Goal: Information Seeking & Learning: Compare options

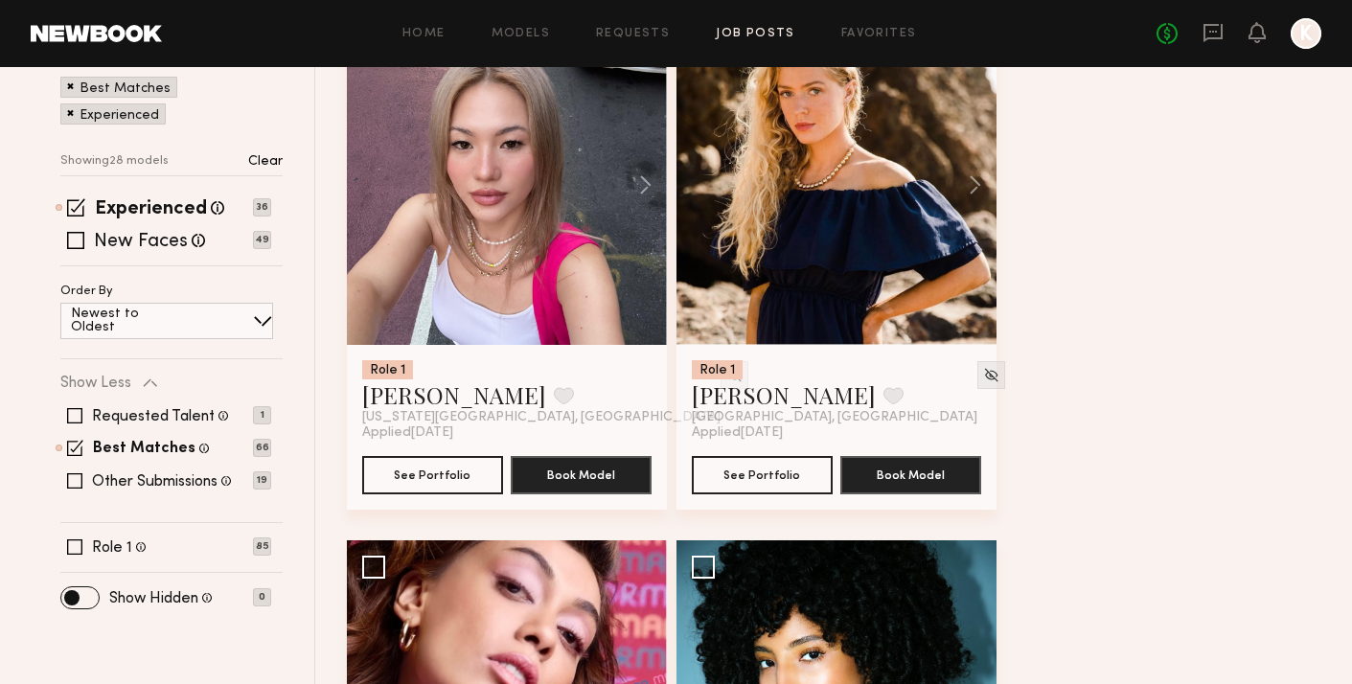
scroll to position [428, 0]
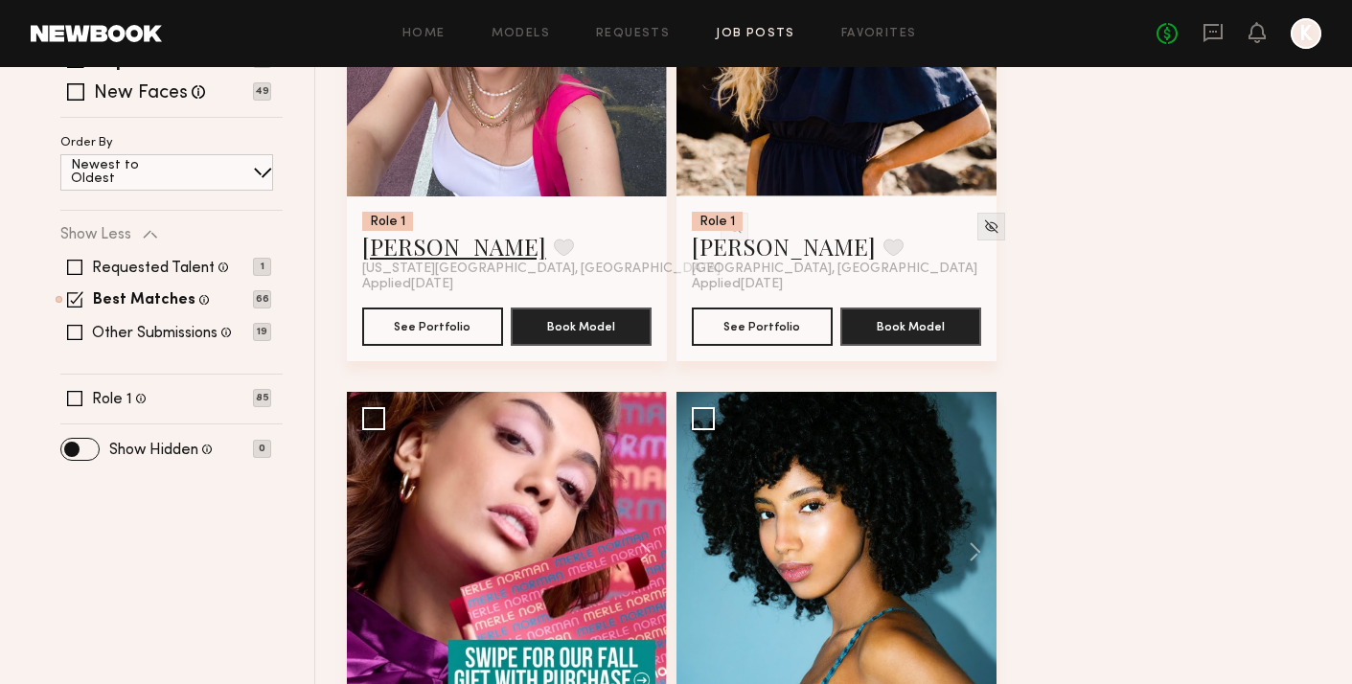
click at [427, 254] on link "Diana R." at bounding box center [454, 246] width 184 height 31
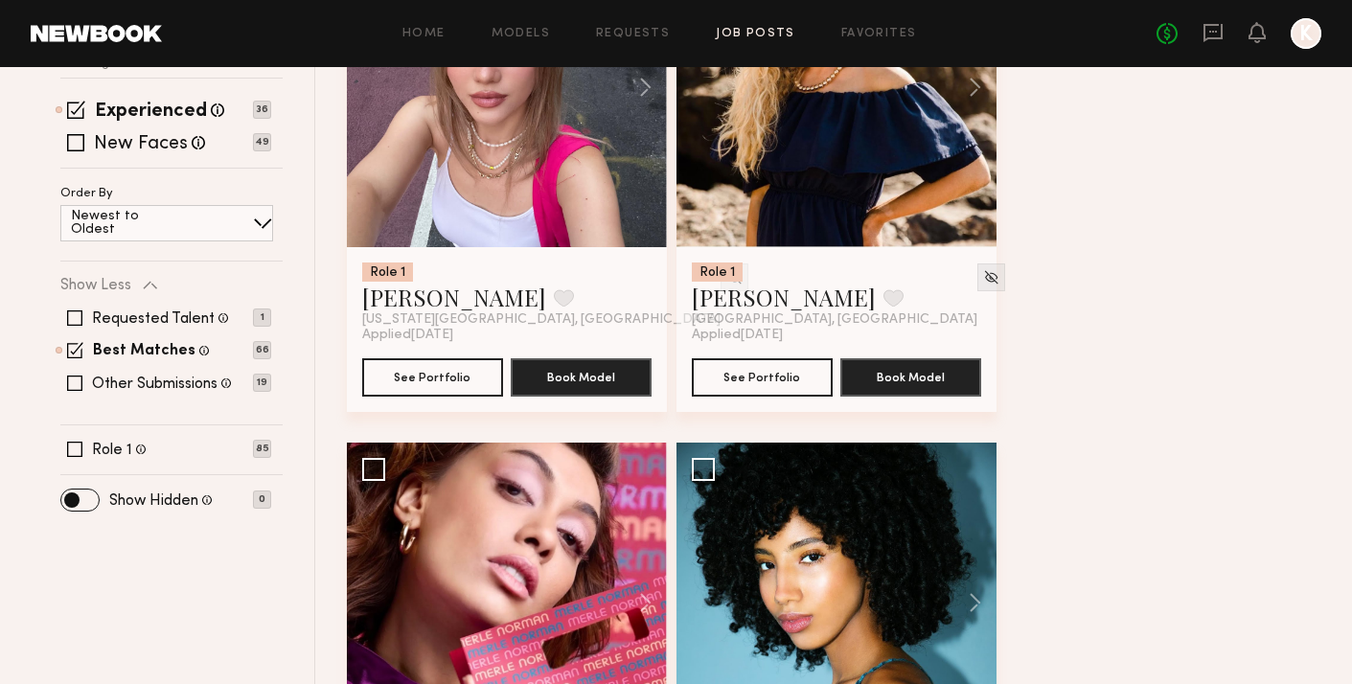
scroll to position [340, 0]
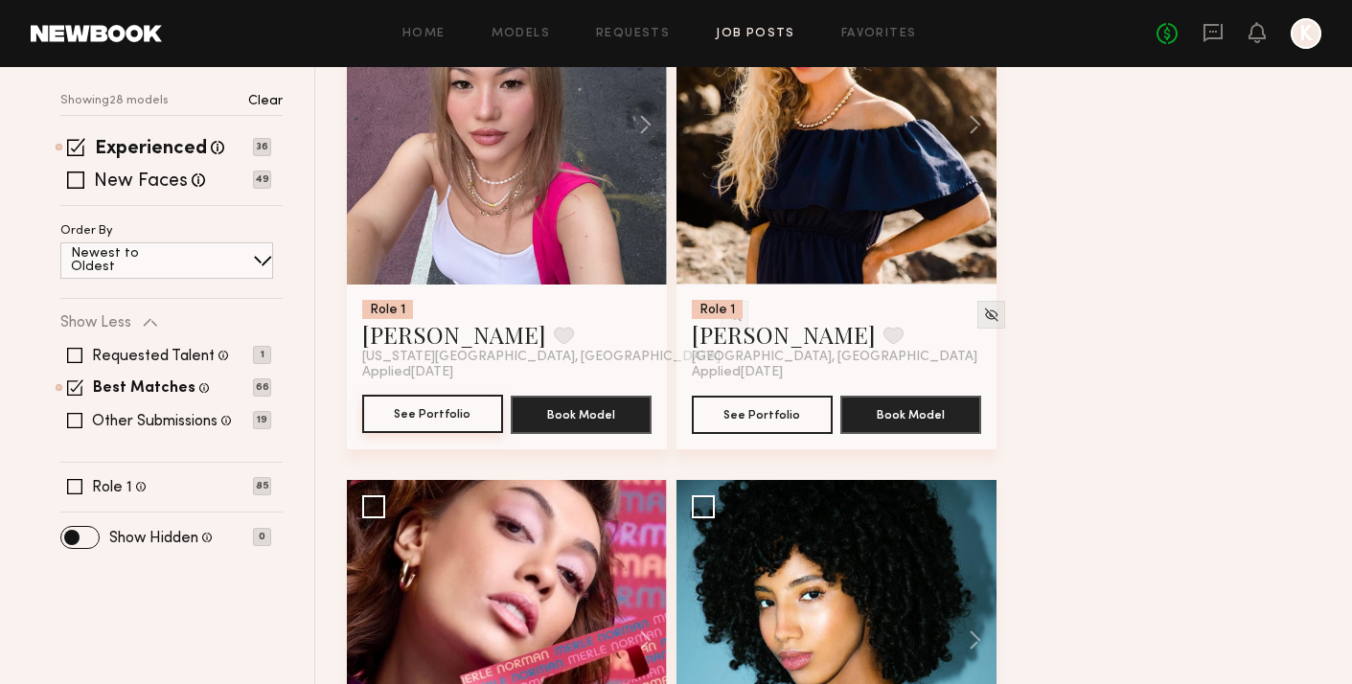
click at [461, 418] on button "See Portfolio" at bounding box center [432, 414] width 141 height 38
click at [556, 219] on div at bounding box center [507, 125] width 320 height 320
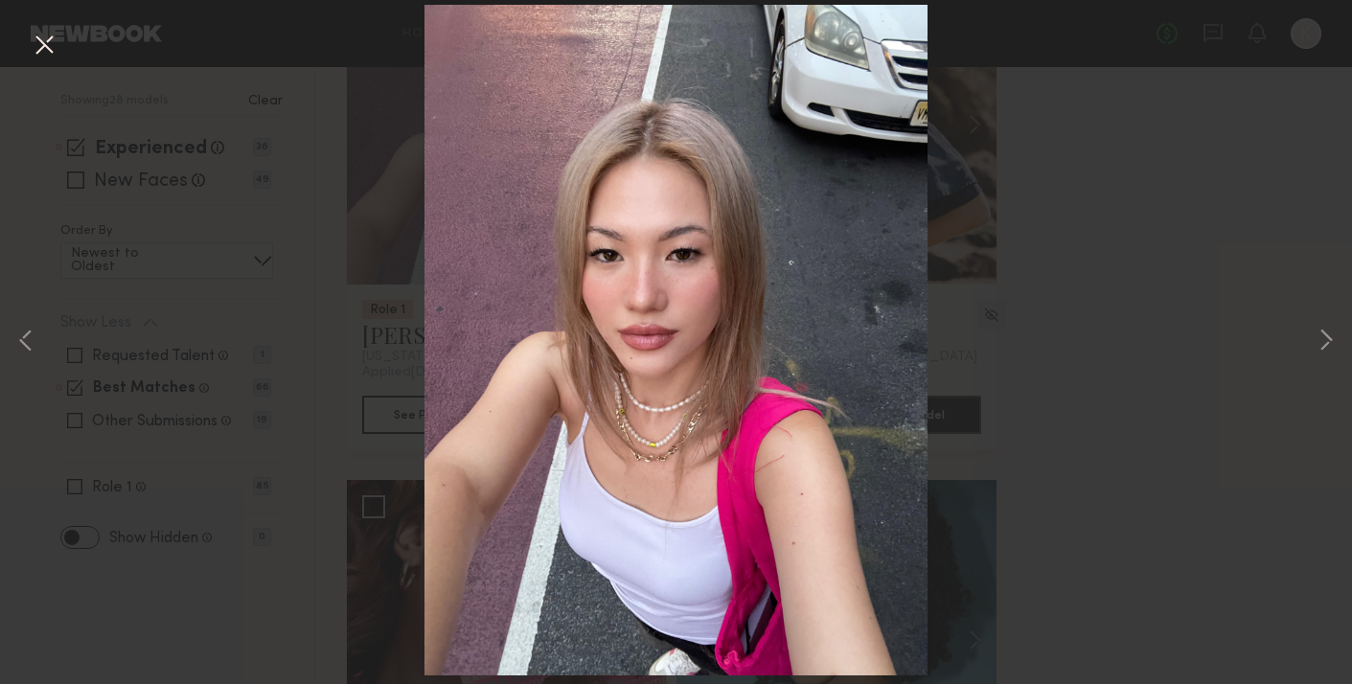
click at [1034, 293] on div "1 of 13" at bounding box center [676, 342] width 1352 height 684
click at [1025, 222] on div "1 of 13" at bounding box center [676, 342] width 1352 height 684
click at [1317, 341] on button at bounding box center [1326, 341] width 23 height 547
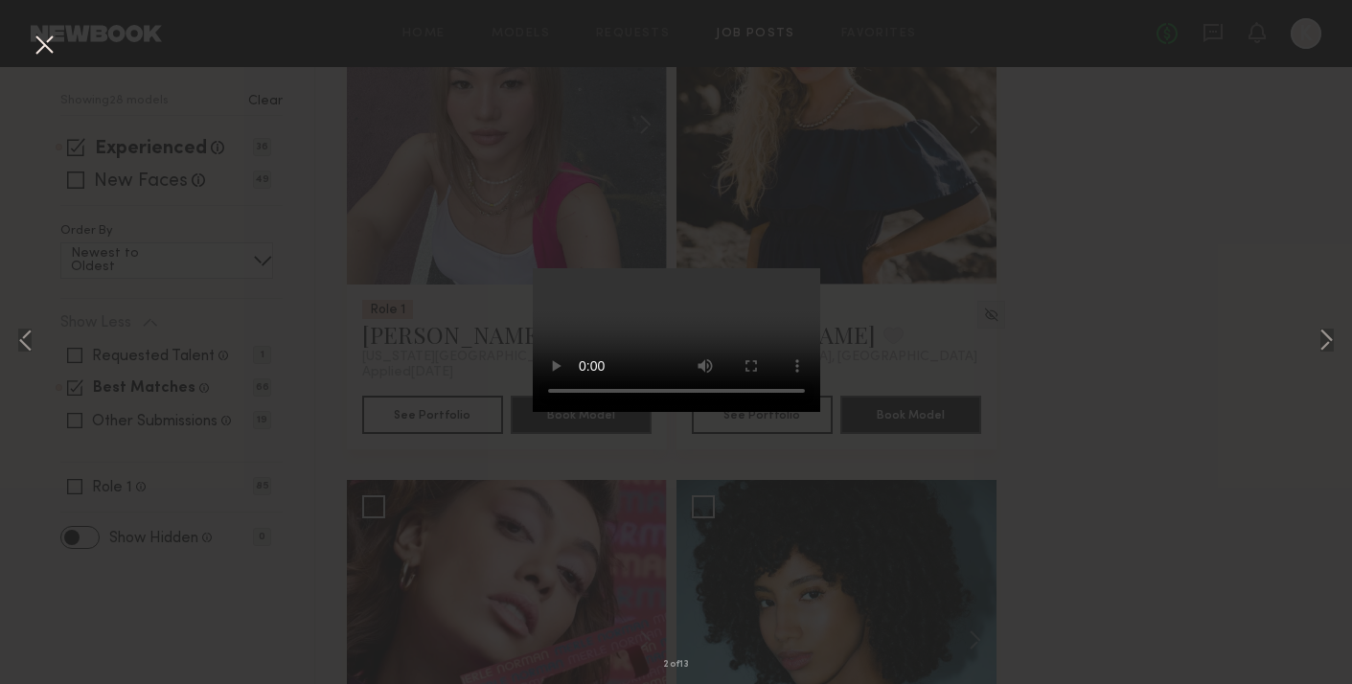
click at [340, 241] on div "2 of 13" at bounding box center [676, 342] width 1352 height 684
click at [48, 41] on button at bounding box center [44, 46] width 31 height 35
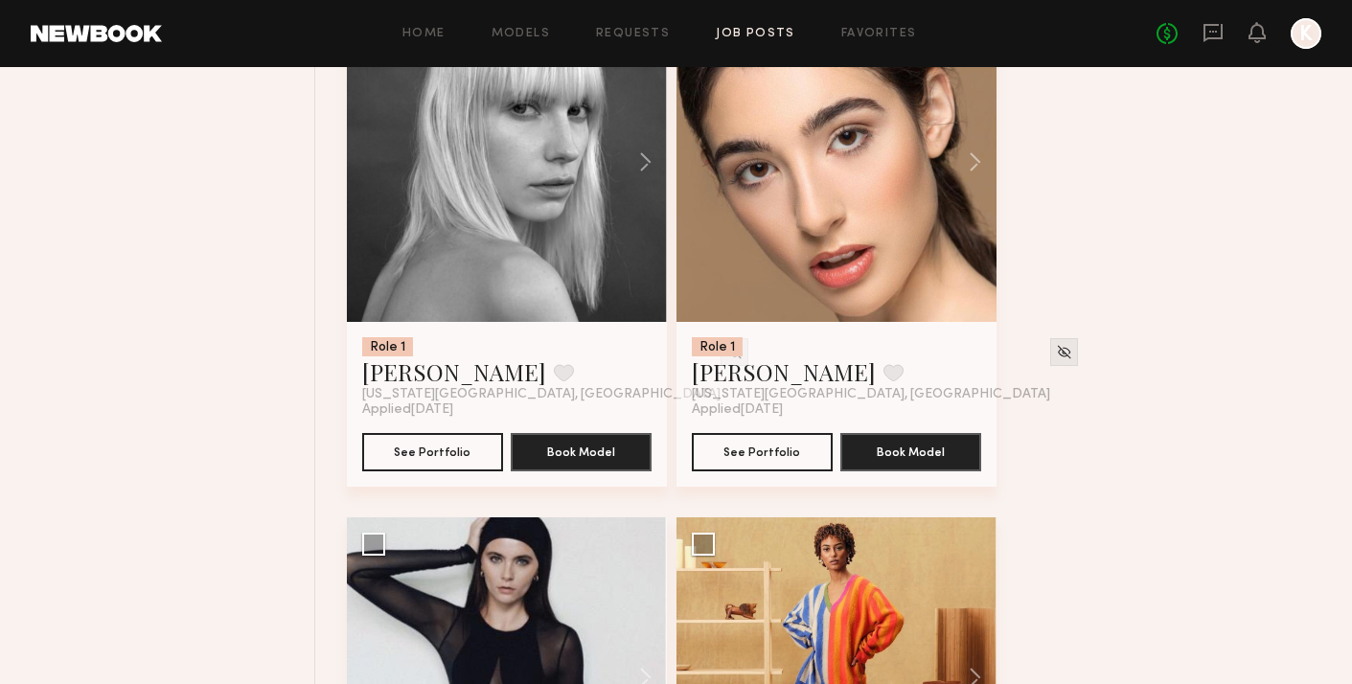
scroll to position [3880, 0]
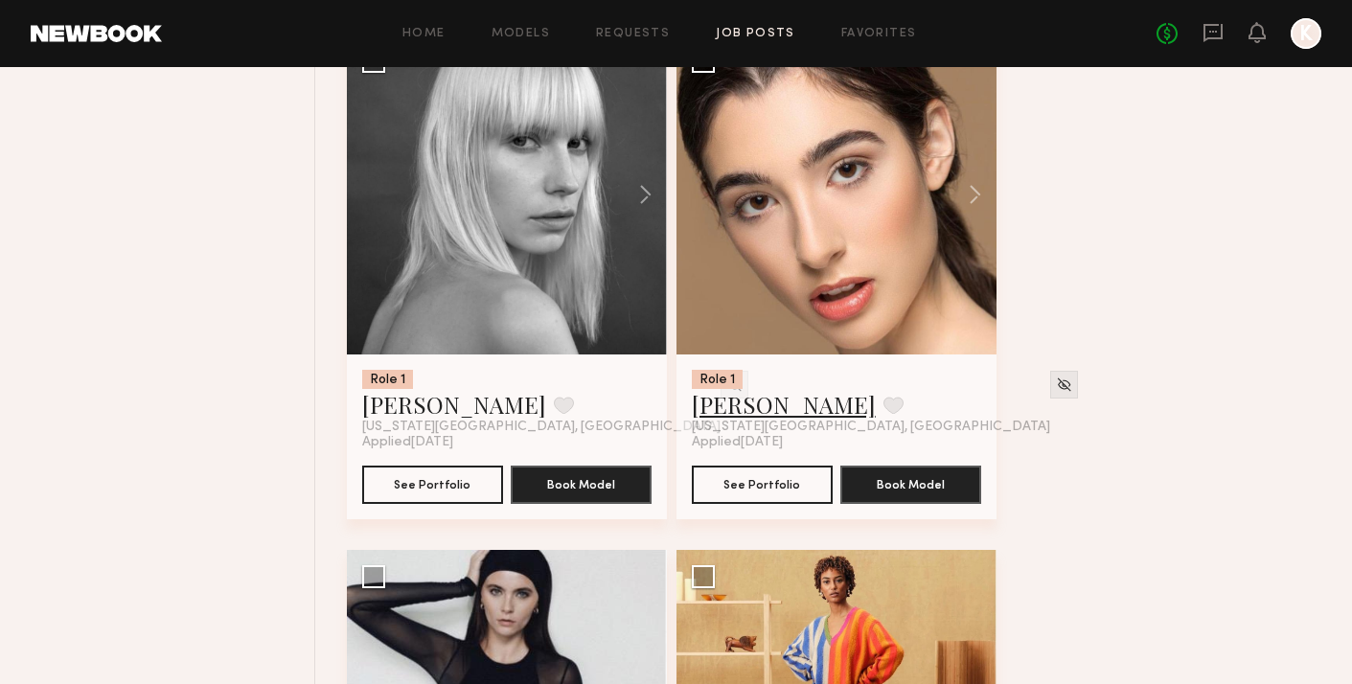
click at [724, 408] on link "Sara S." at bounding box center [784, 404] width 184 height 31
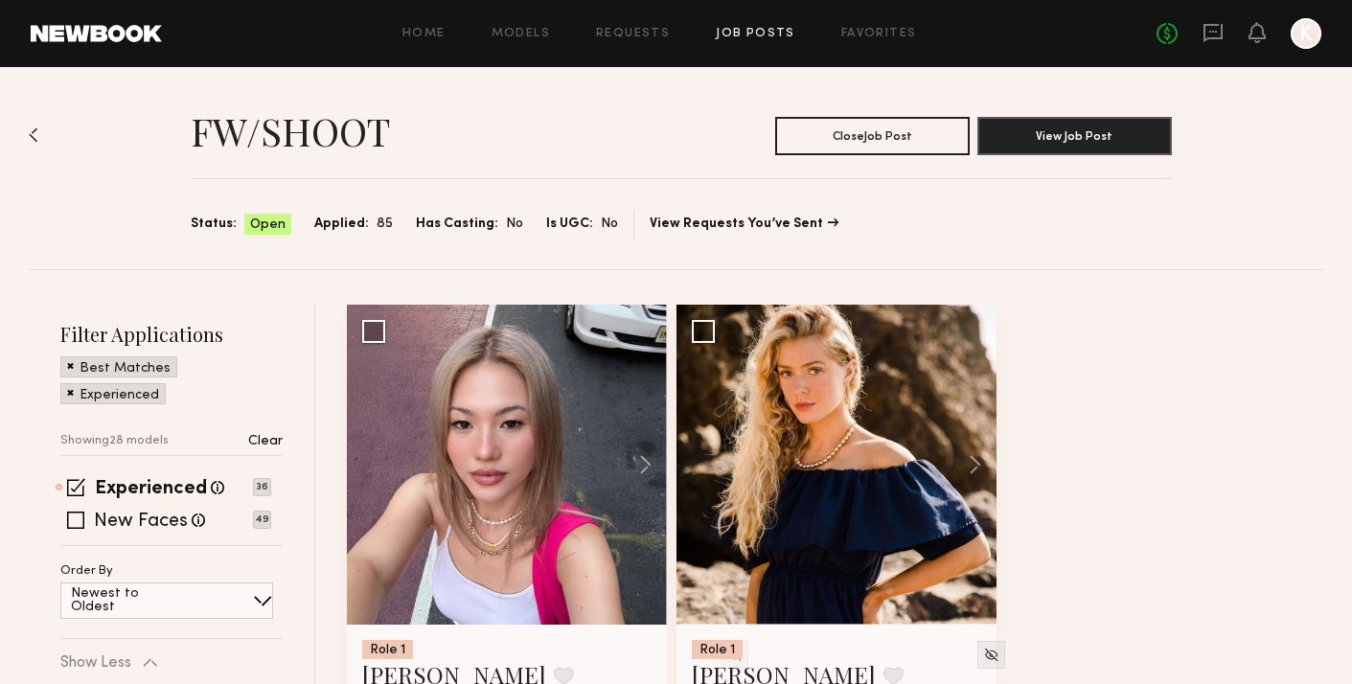
scroll to position [266, 0]
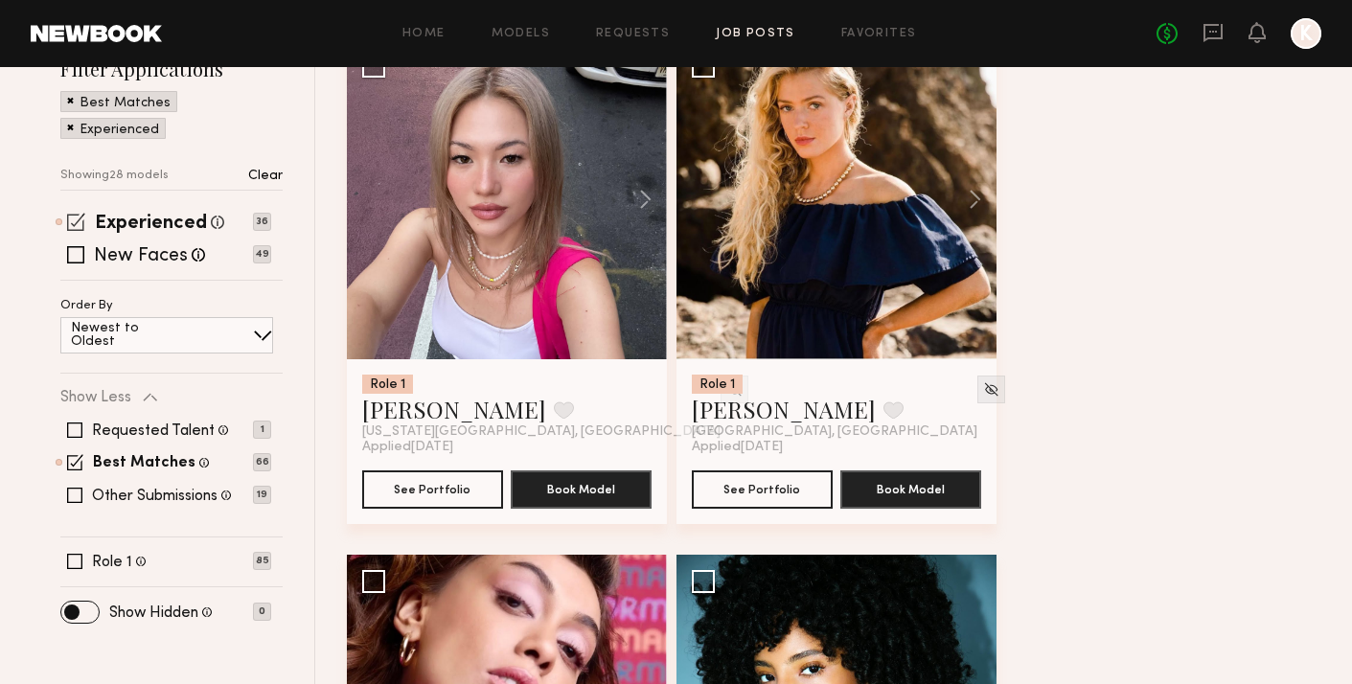
click at [75, 229] on span at bounding box center [76, 222] width 18 height 18
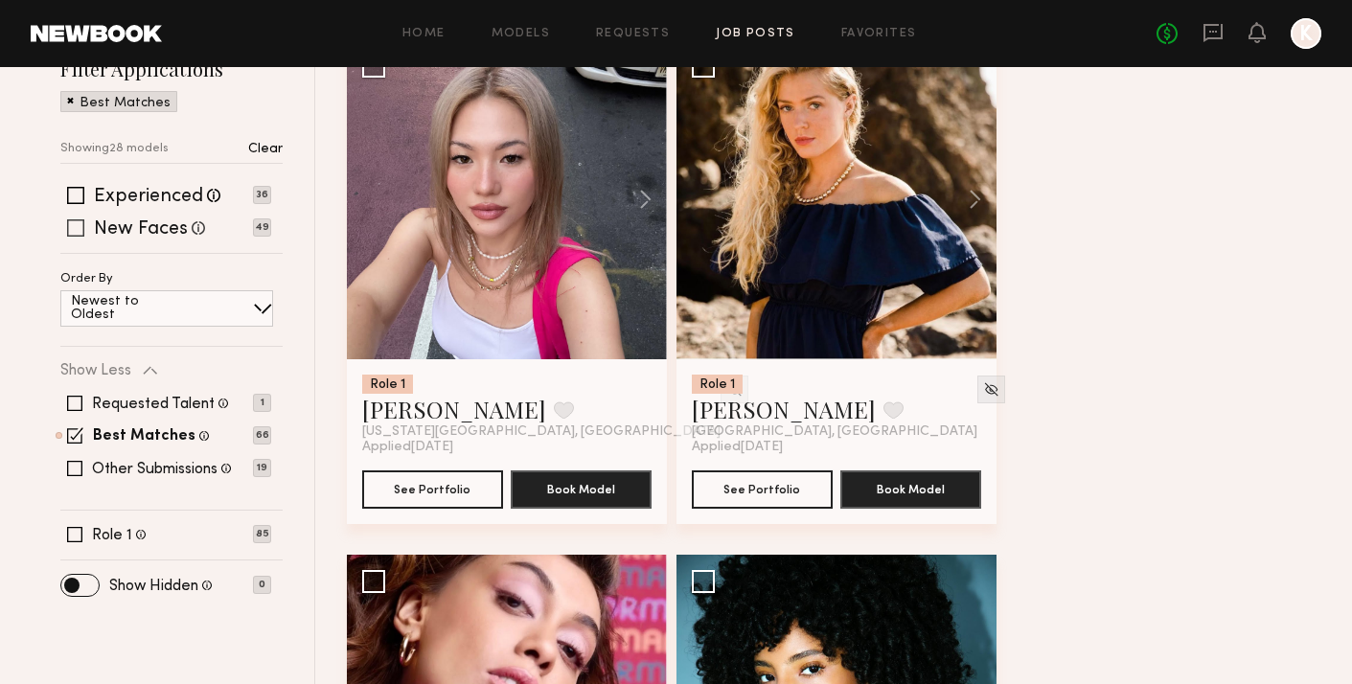
click at [76, 231] on span at bounding box center [75, 227] width 17 height 17
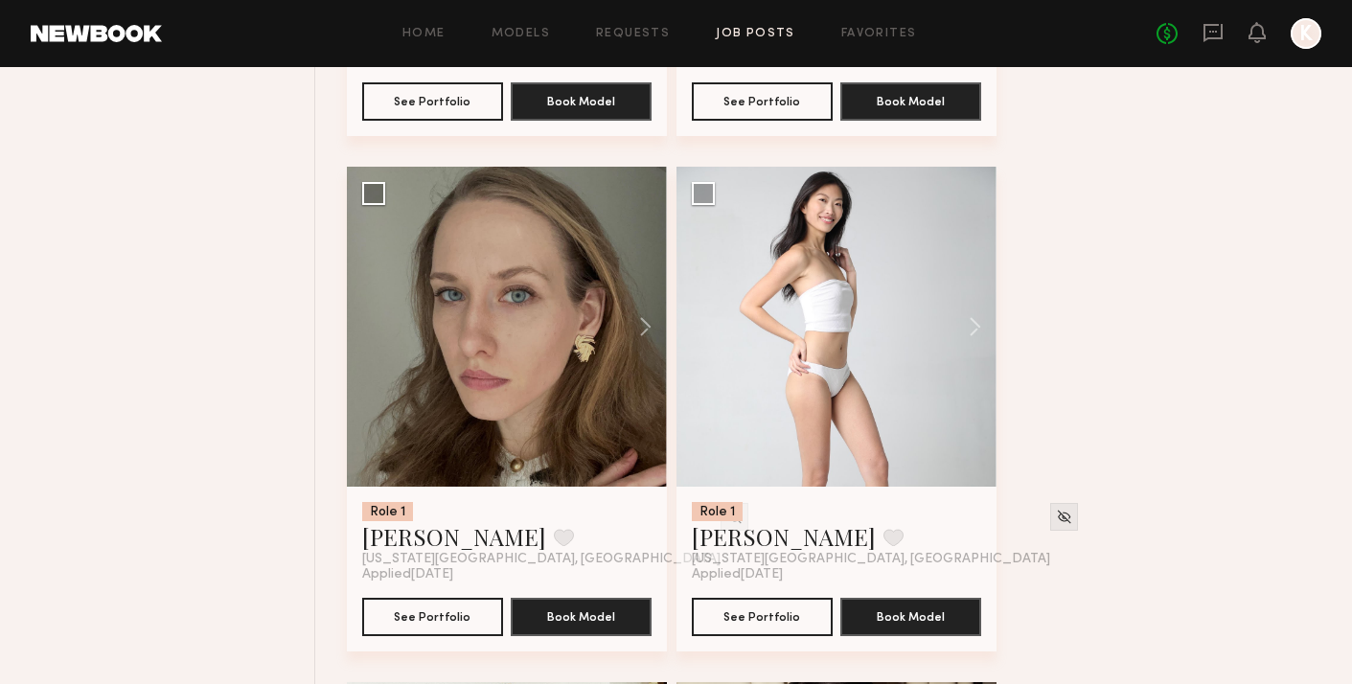
scroll to position [4918, 0]
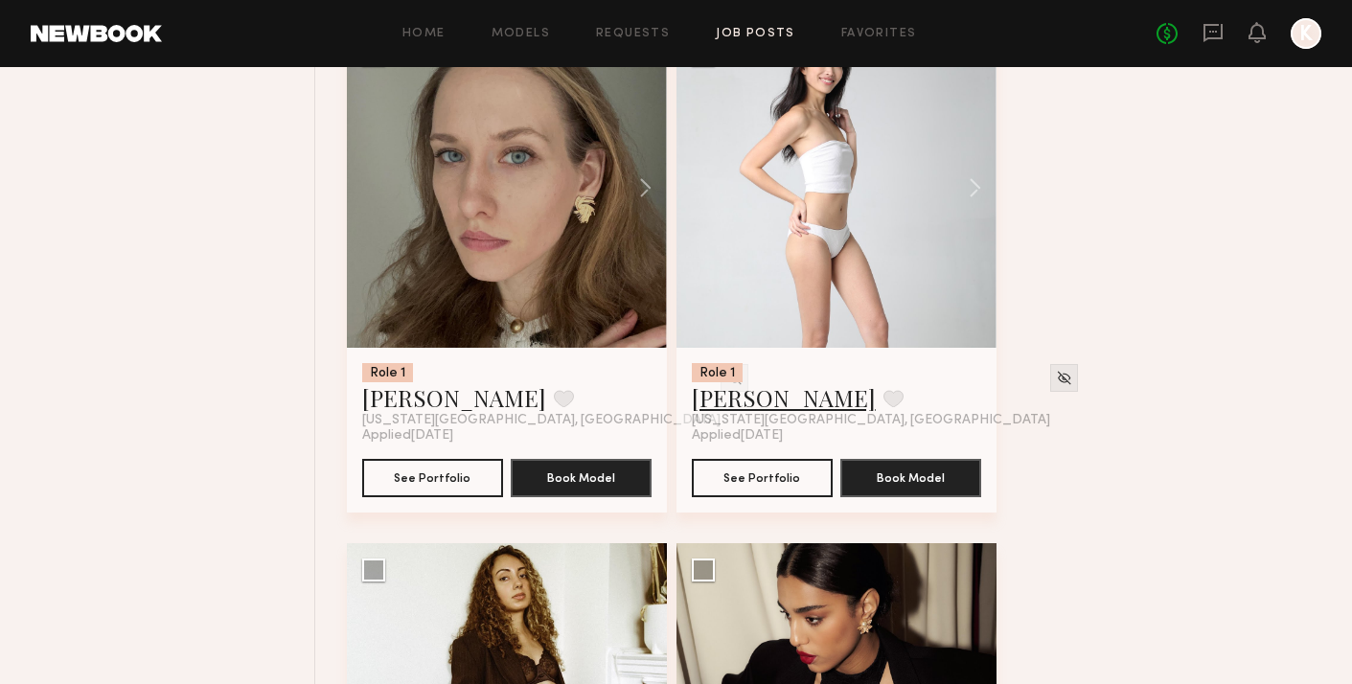
click at [745, 400] on link "Sophia C." at bounding box center [784, 397] width 184 height 31
click at [404, 407] on link "Anna V." at bounding box center [454, 397] width 184 height 31
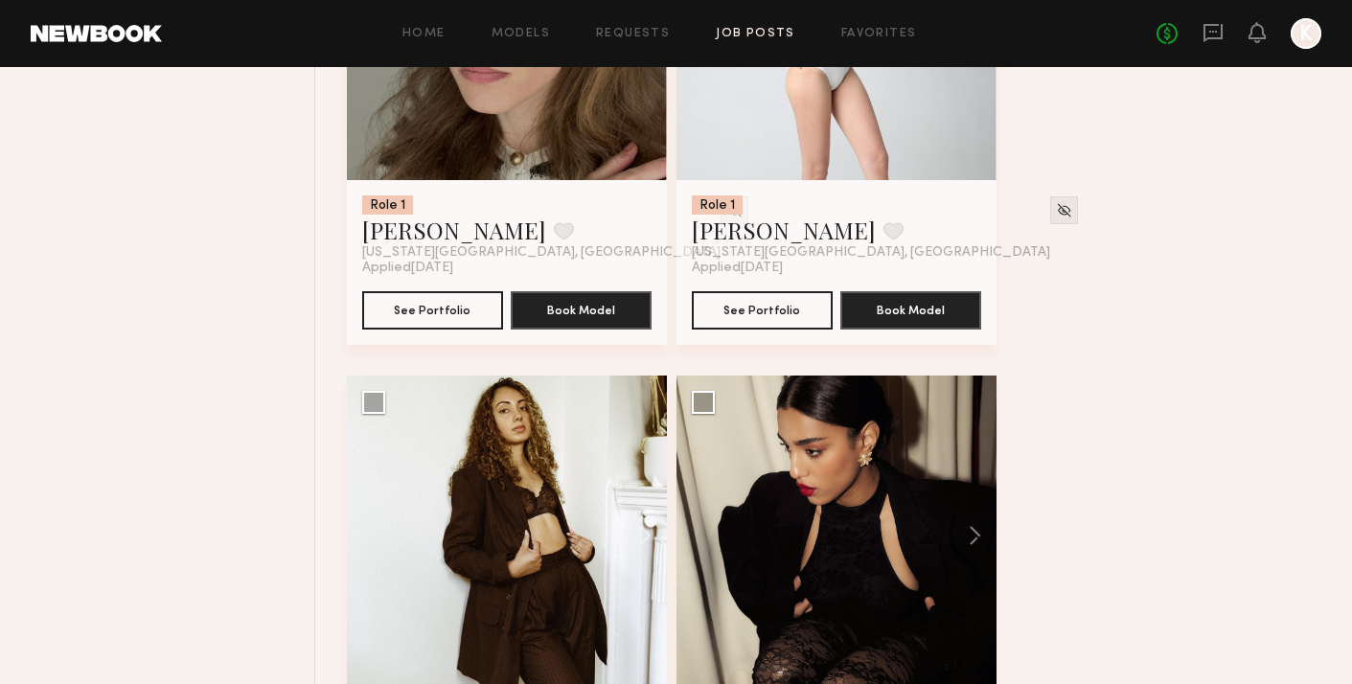
scroll to position [5424, 0]
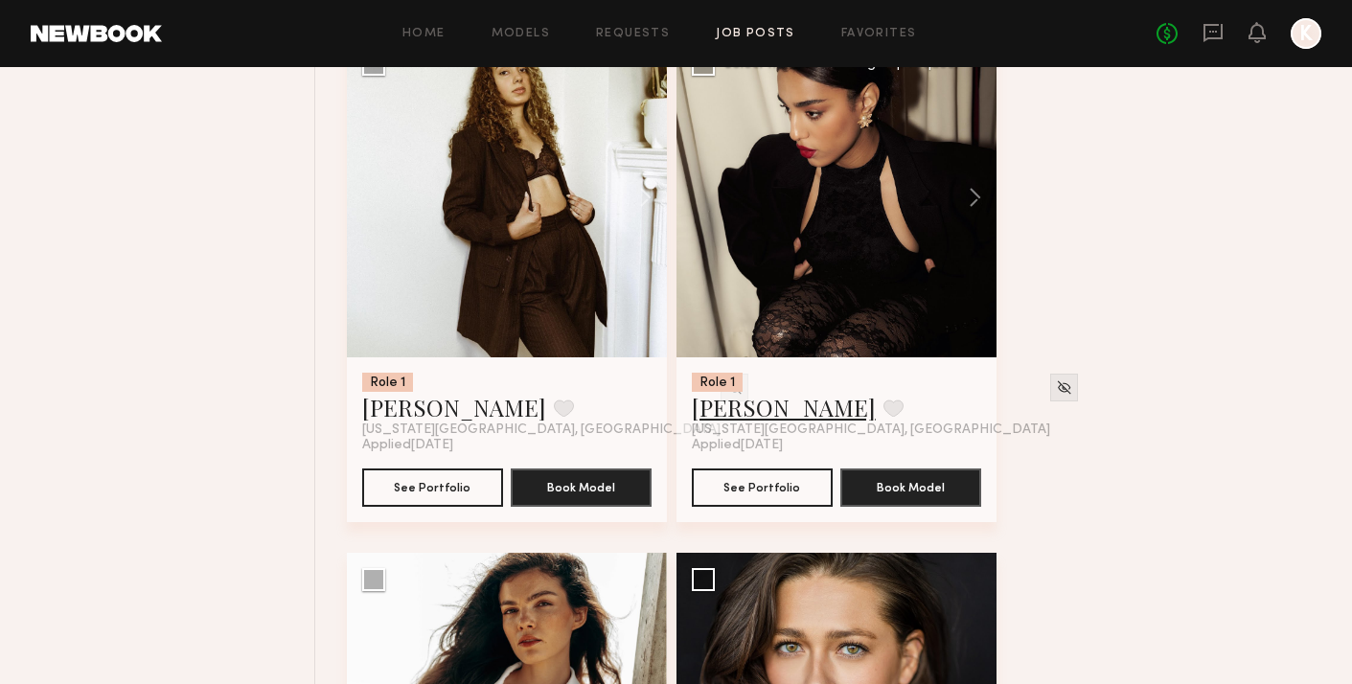
click at [738, 419] on link "Valery G." at bounding box center [784, 407] width 184 height 31
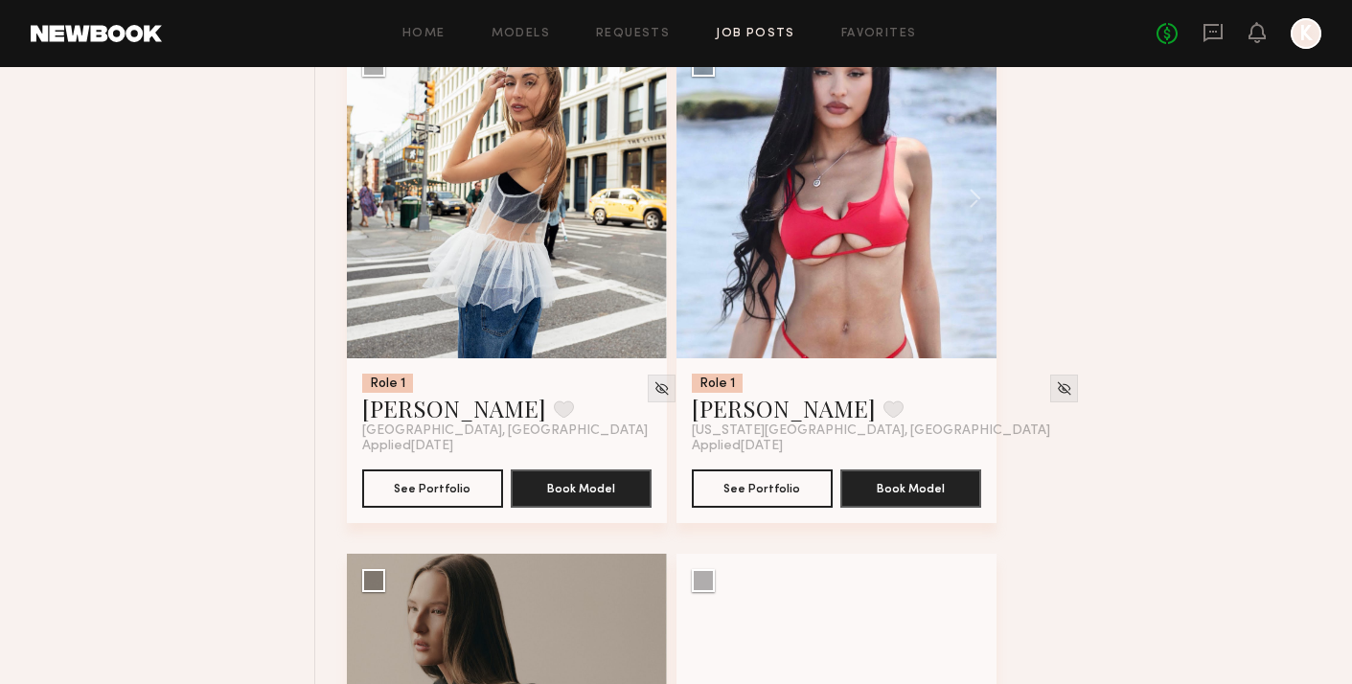
scroll to position [8037, 0]
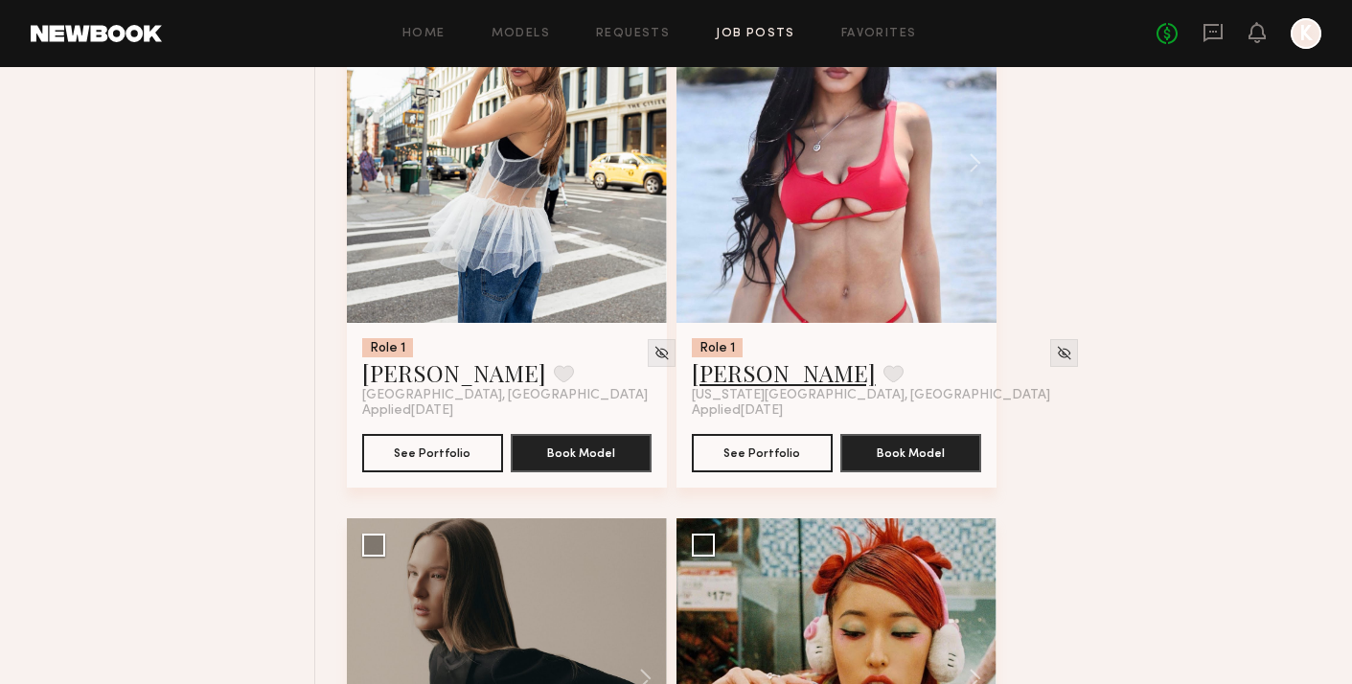
click at [729, 380] on link "Jemely J." at bounding box center [784, 373] width 184 height 31
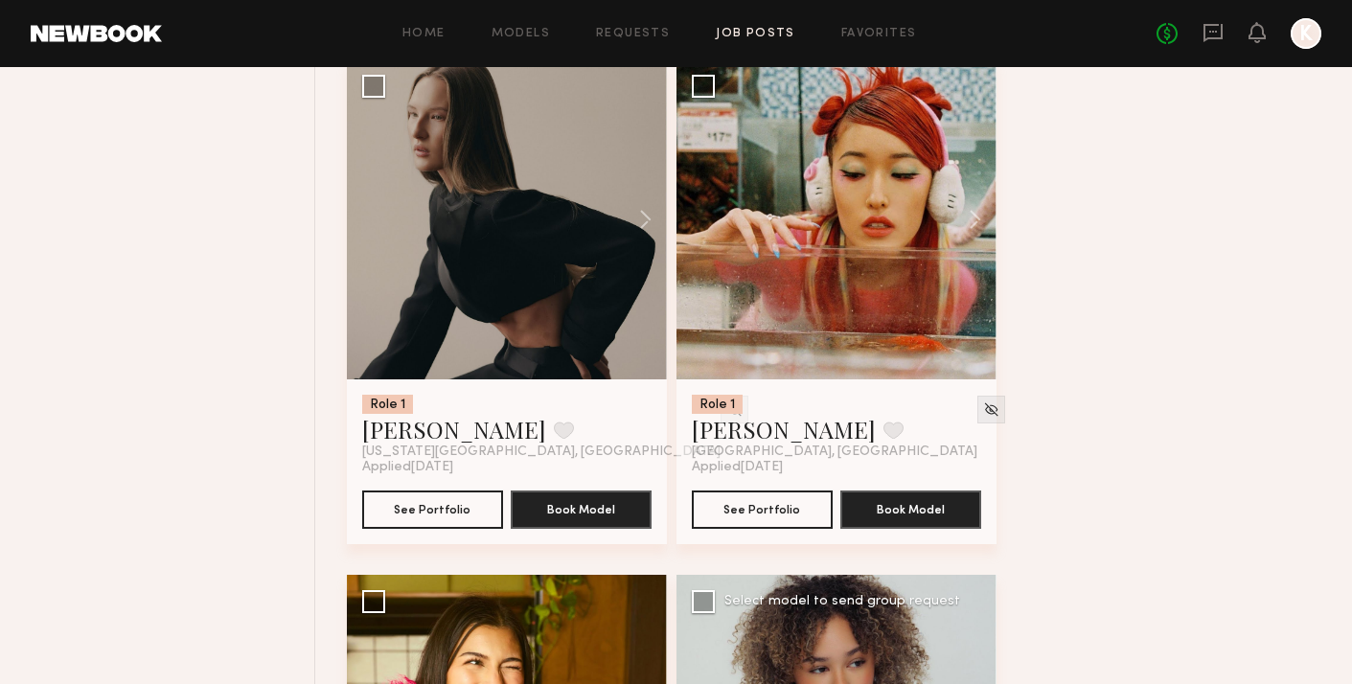
scroll to position [8493, 0]
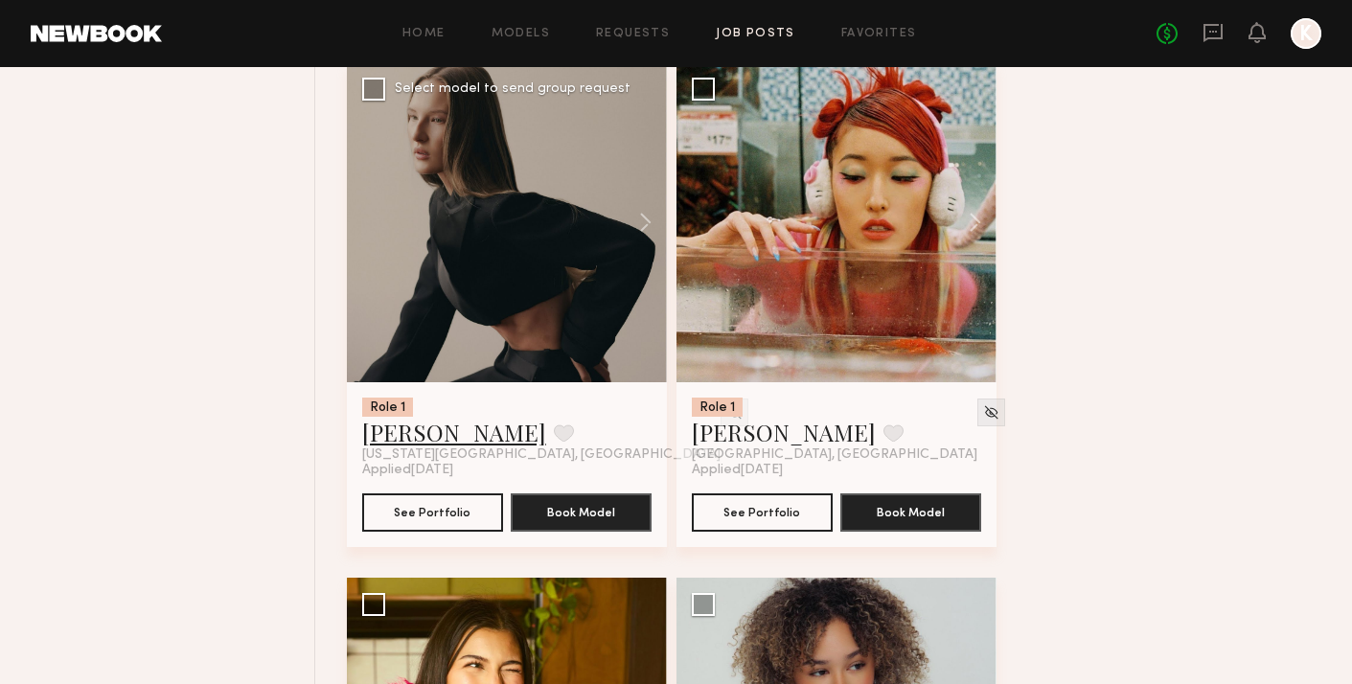
click at [437, 448] on link "Kristina S." at bounding box center [454, 432] width 184 height 31
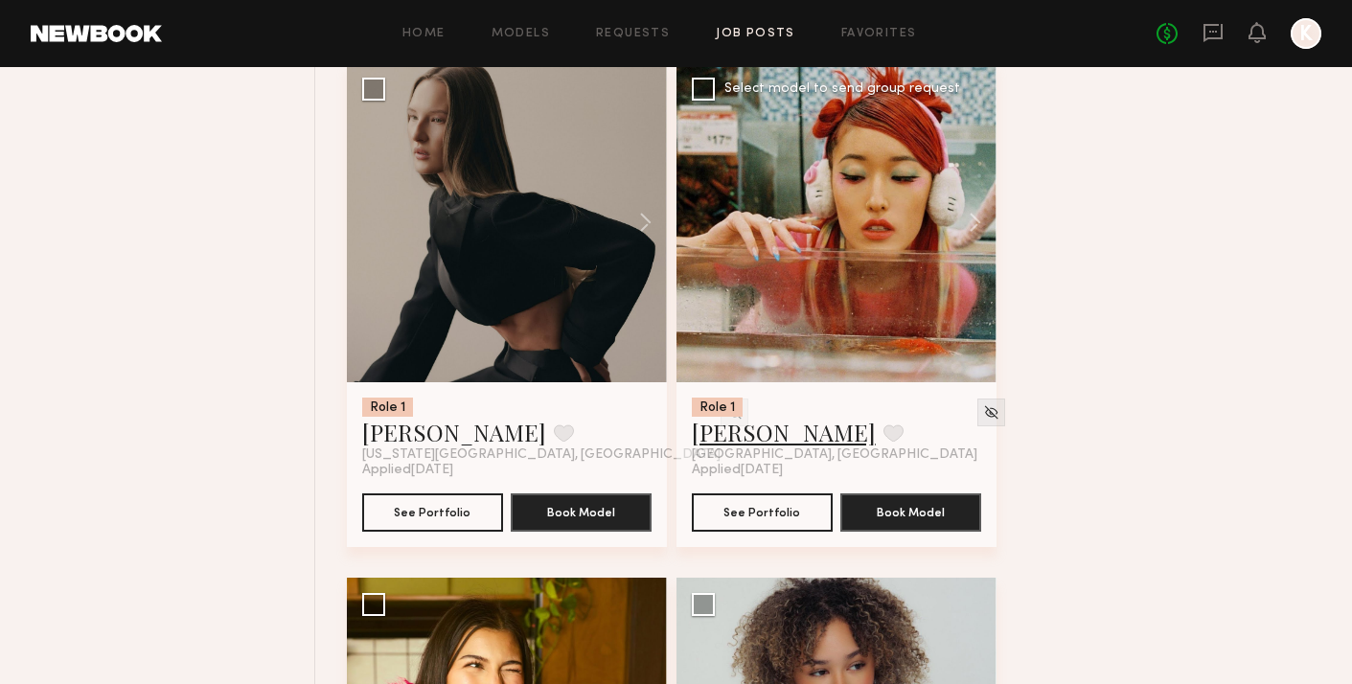
click at [746, 440] on link "Bianca Z." at bounding box center [784, 432] width 184 height 31
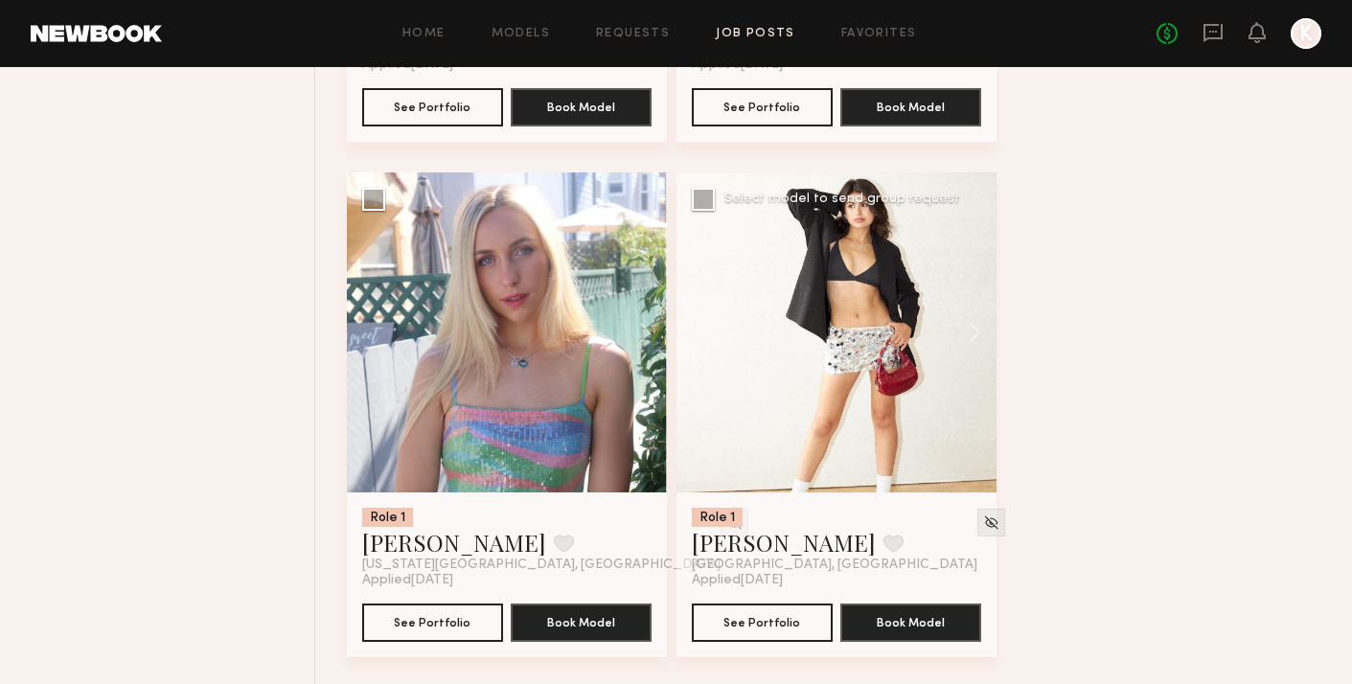
scroll to position [9427, 0]
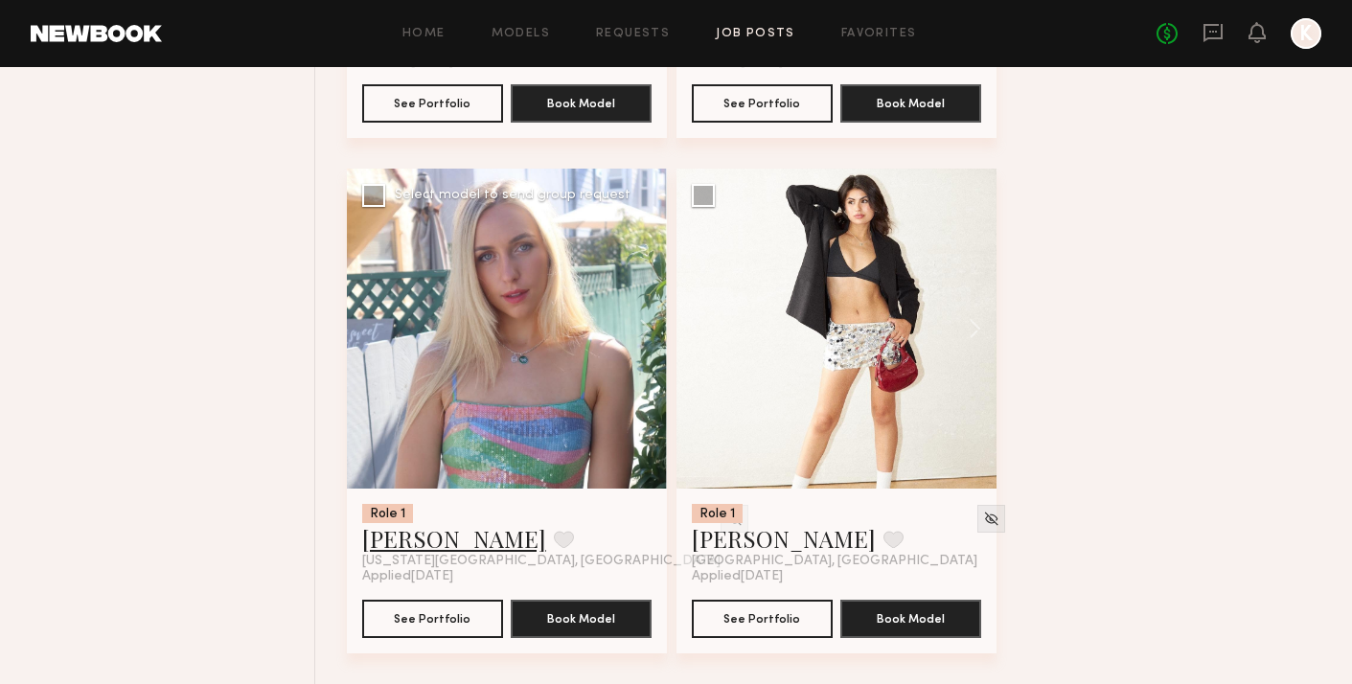
click at [435, 543] on link "[PERSON_NAME]" at bounding box center [454, 538] width 184 height 31
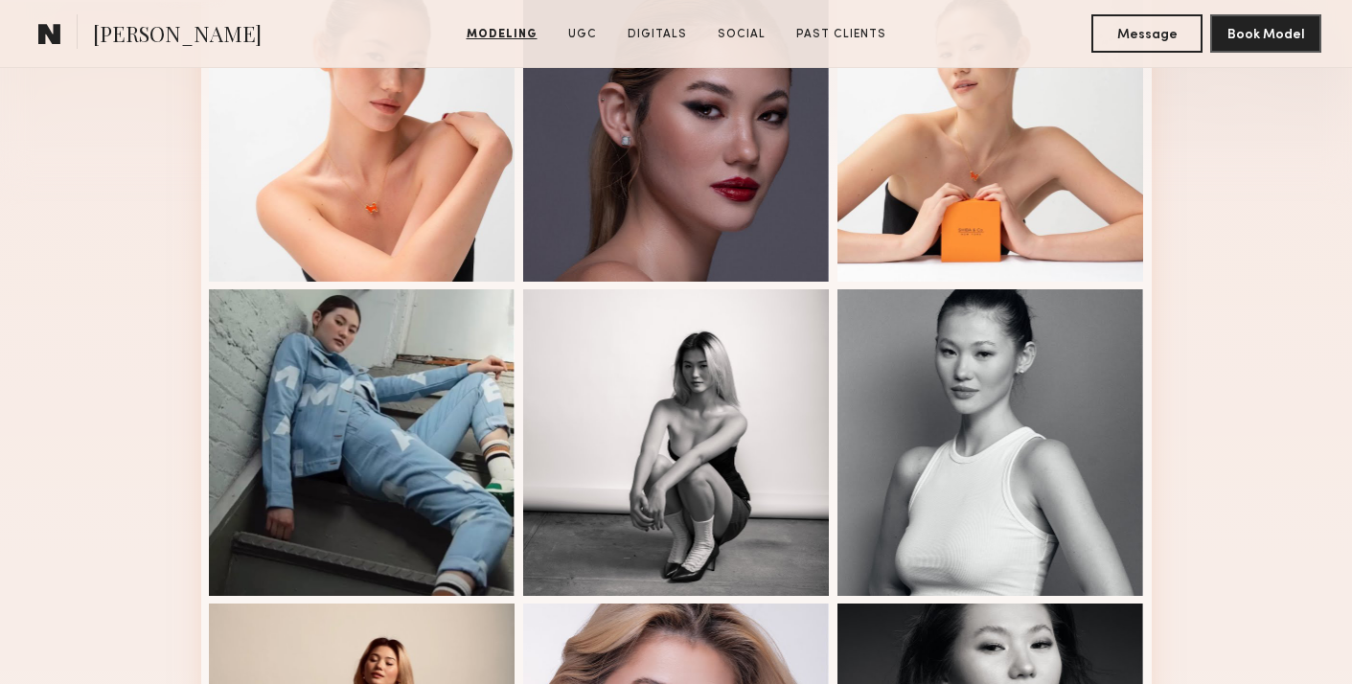
scroll to position [797, 0]
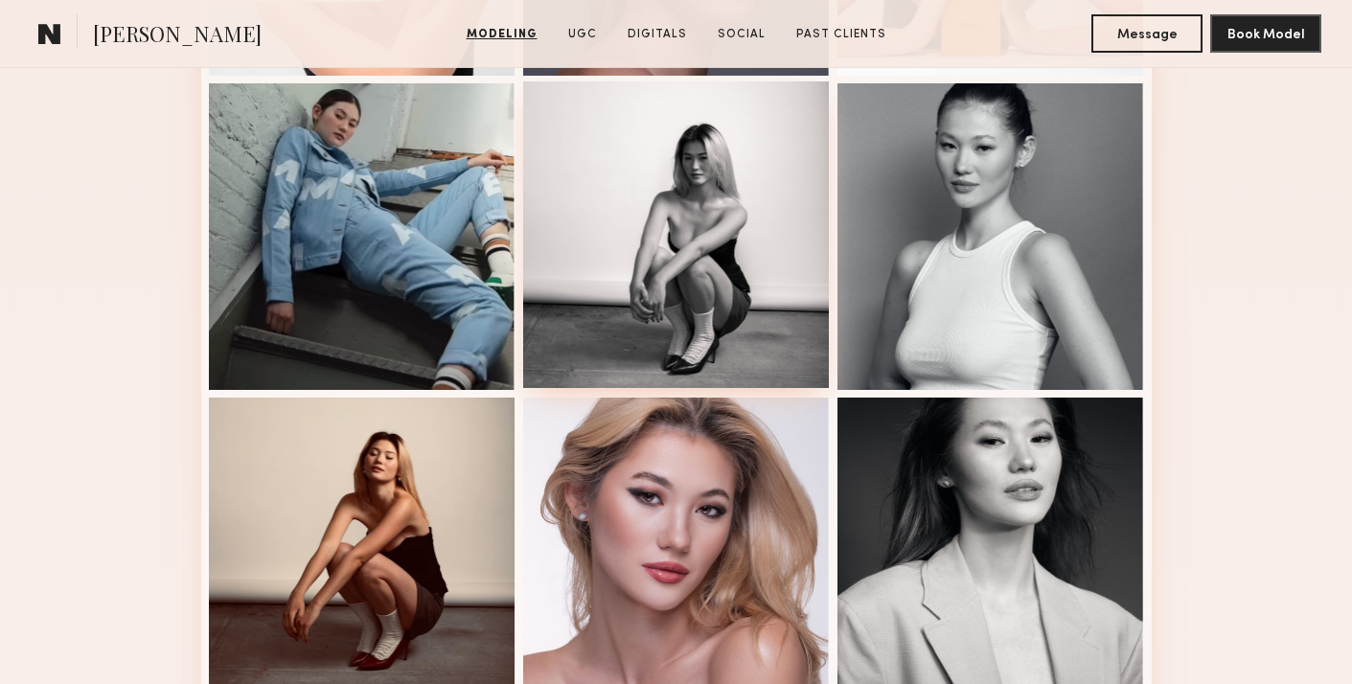
click at [685, 263] on div at bounding box center [676, 234] width 307 height 307
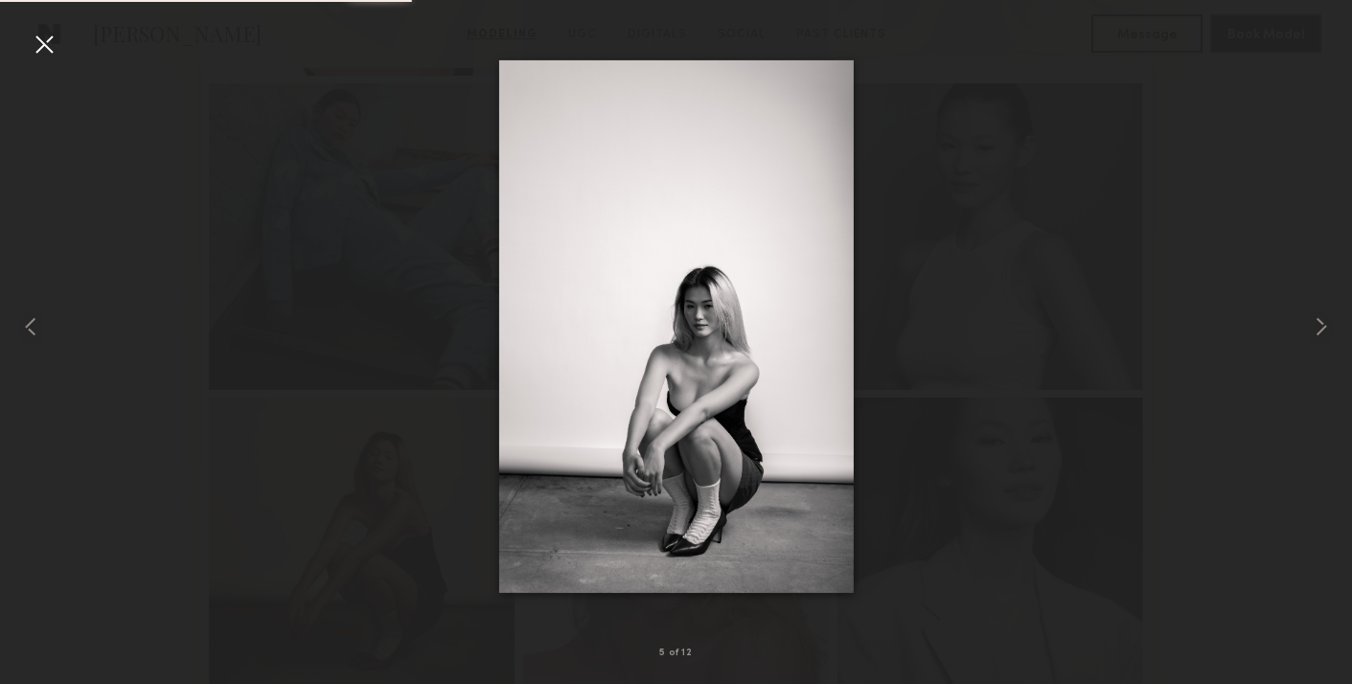
click at [1007, 340] on div at bounding box center [676, 327] width 1352 height 592
click at [48, 35] on div at bounding box center [44, 44] width 31 height 31
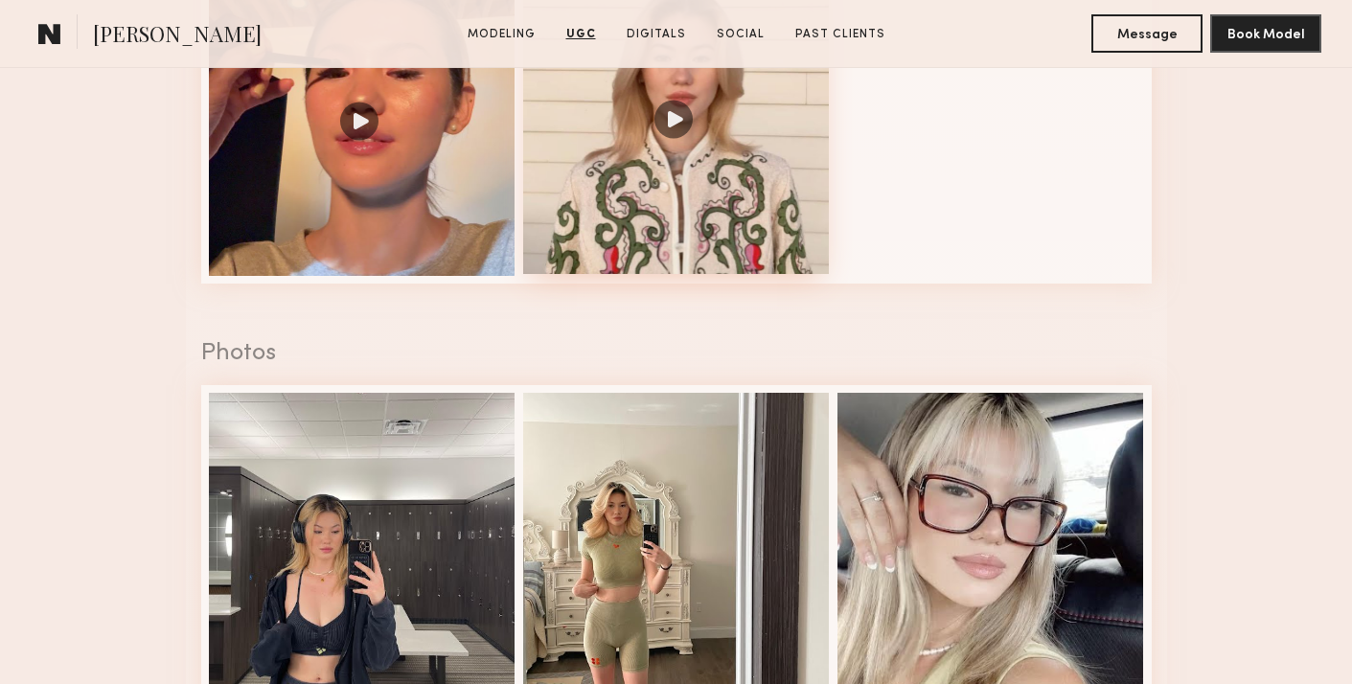
scroll to position [2607, 0]
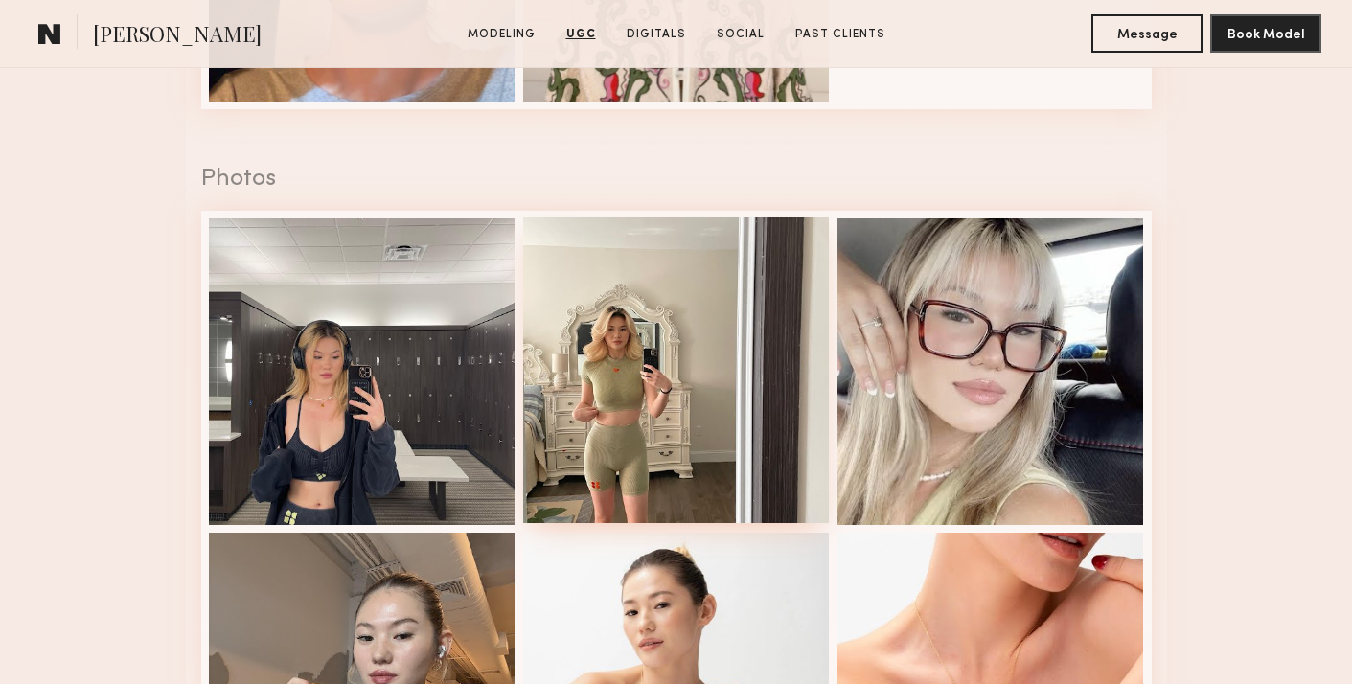
click at [673, 416] on div at bounding box center [676, 370] width 307 height 307
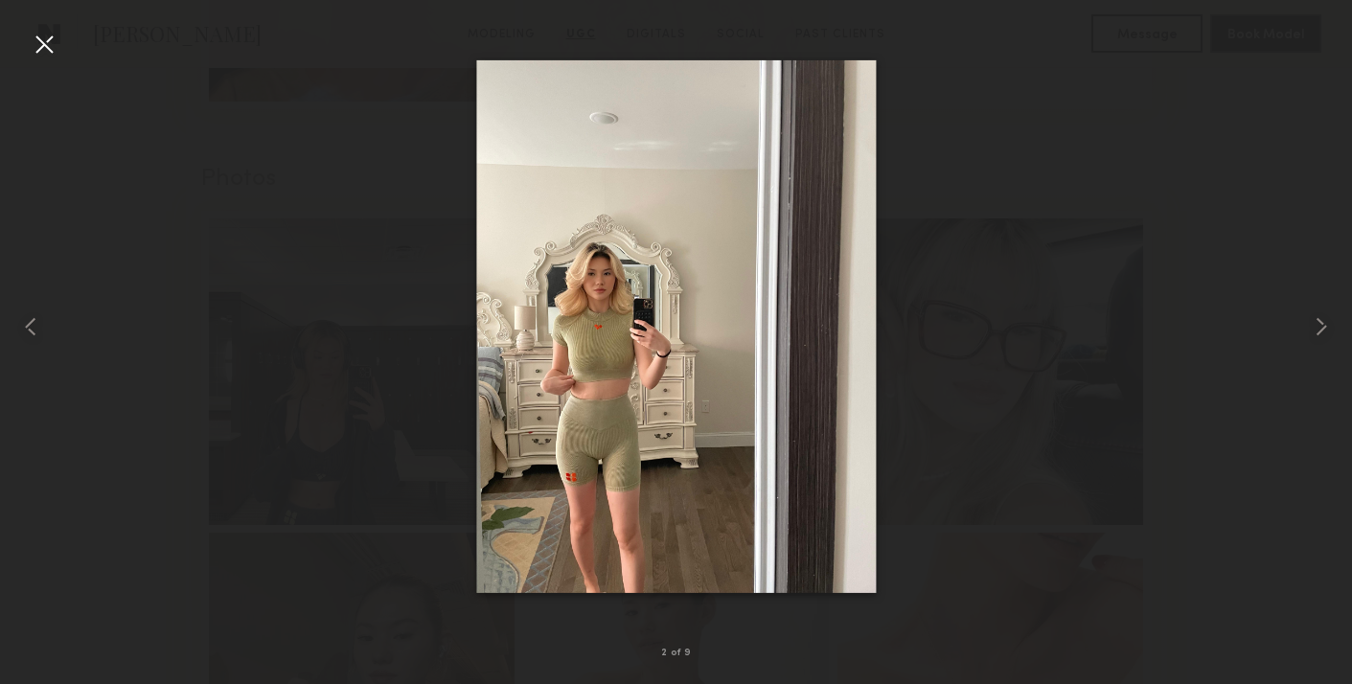
click at [424, 366] on div at bounding box center [676, 327] width 1352 height 592
click at [1322, 318] on common-icon at bounding box center [1321, 327] width 31 height 31
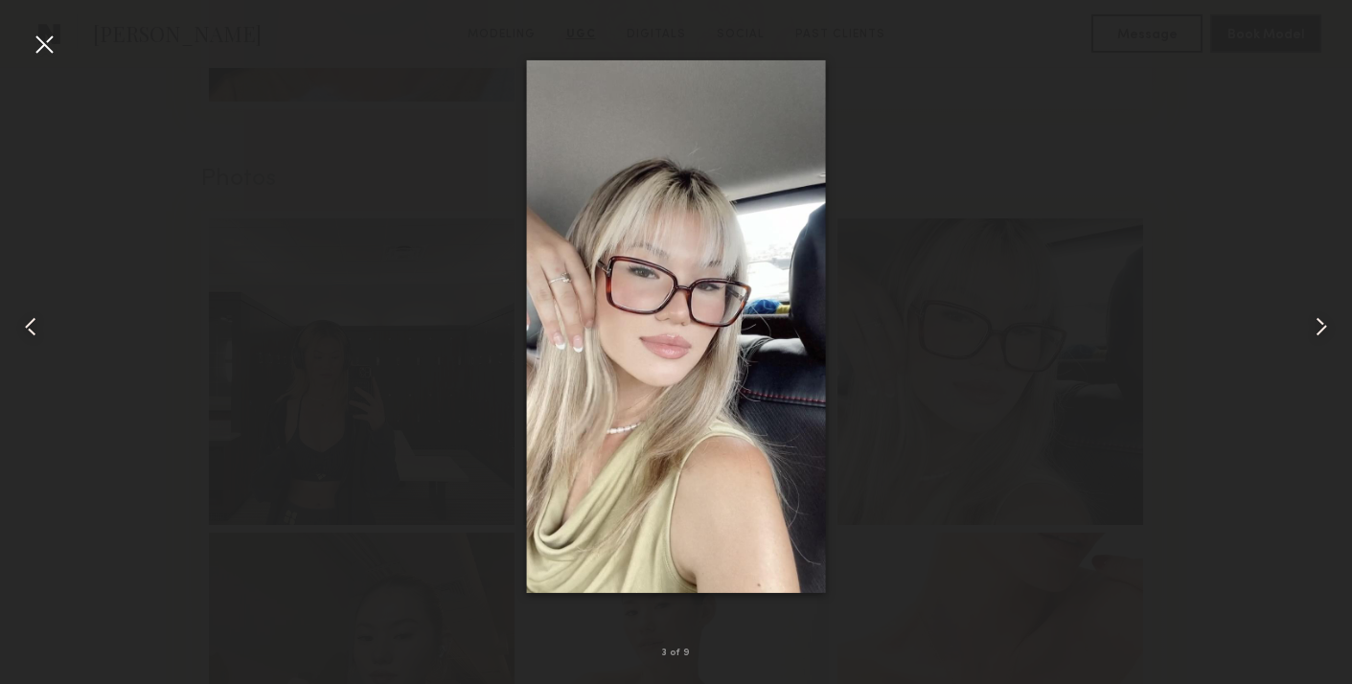
click at [1322, 318] on common-icon at bounding box center [1321, 327] width 31 height 31
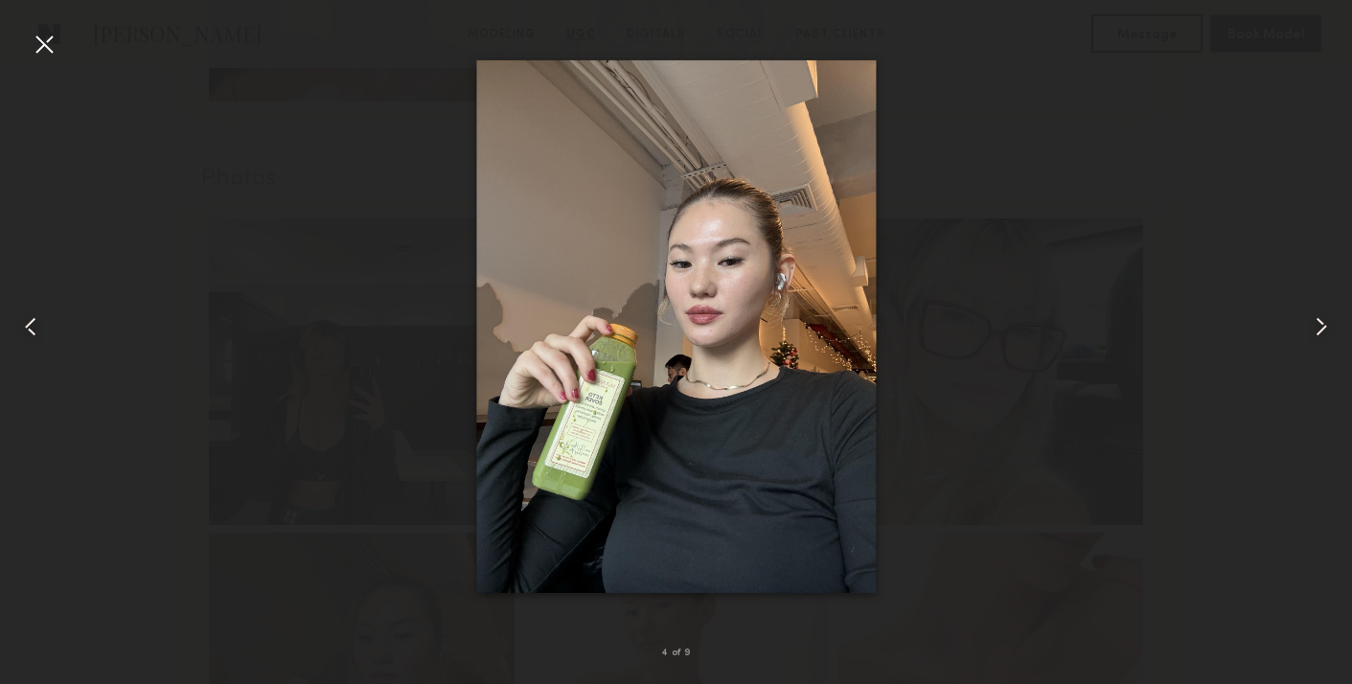
click at [1322, 318] on common-icon at bounding box center [1321, 327] width 31 height 31
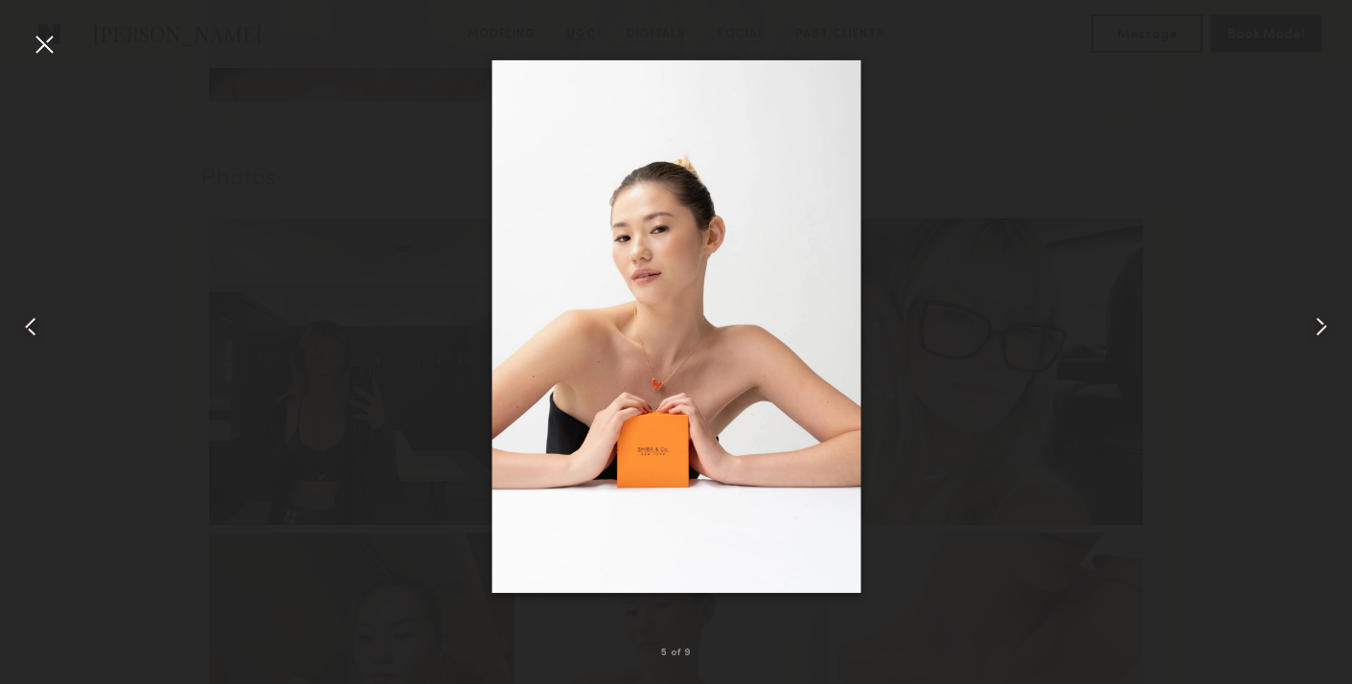
click at [1322, 318] on common-icon at bounding box center [1321, 327] width 31 height 31
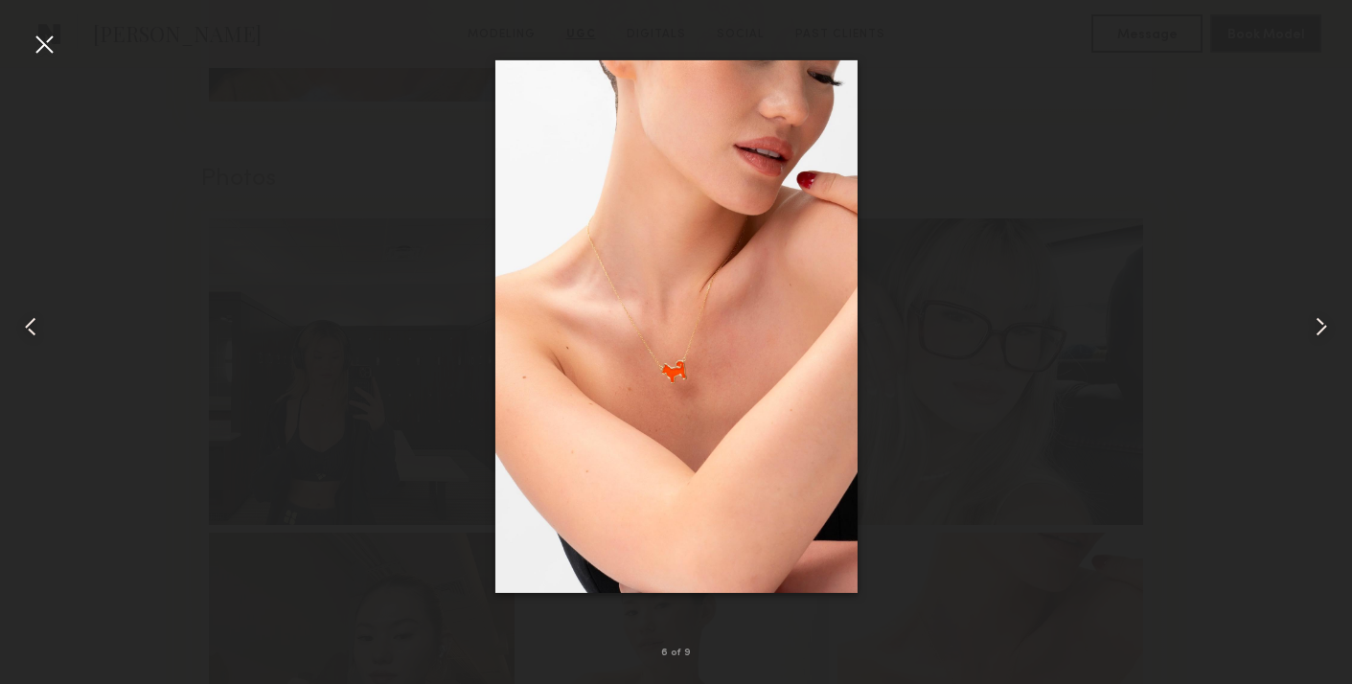
click at [1322, 318] on common-icon at bounding box center [1321, 327] width 31 height 31
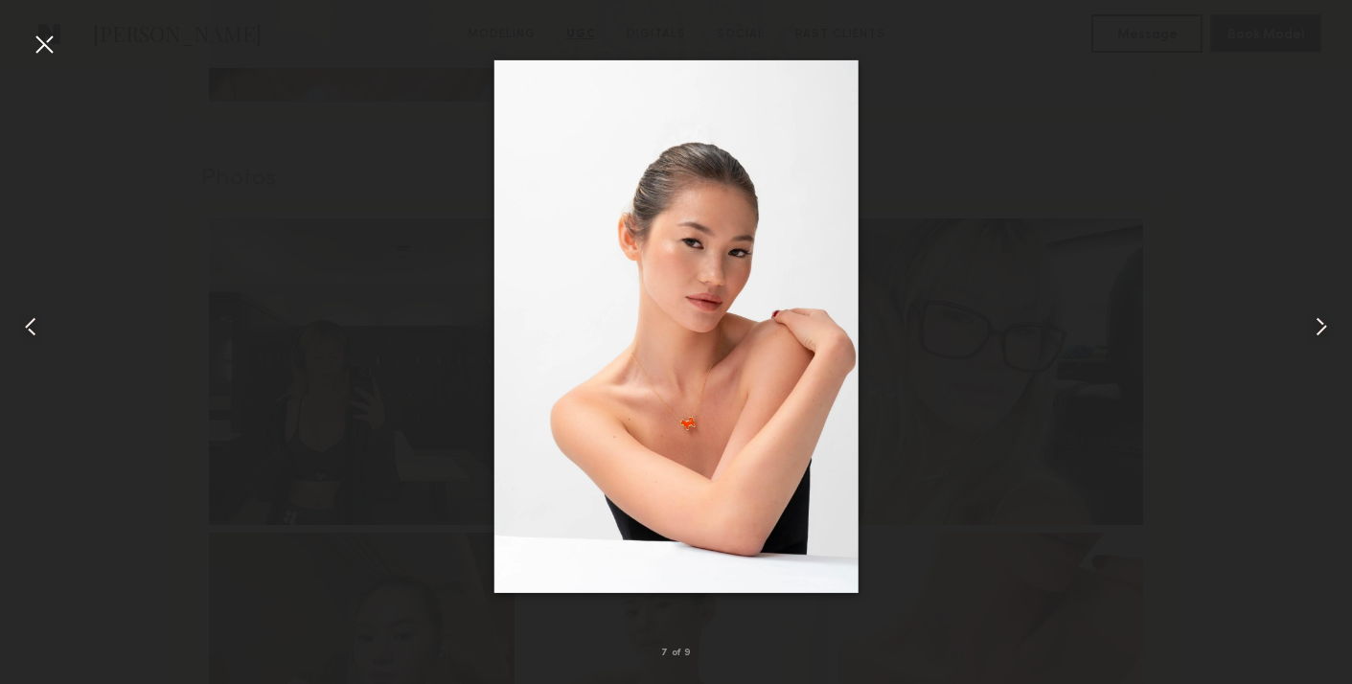
click at [1322, 318] on common-icon at bounding box center [1321, 327] width 31 height 31
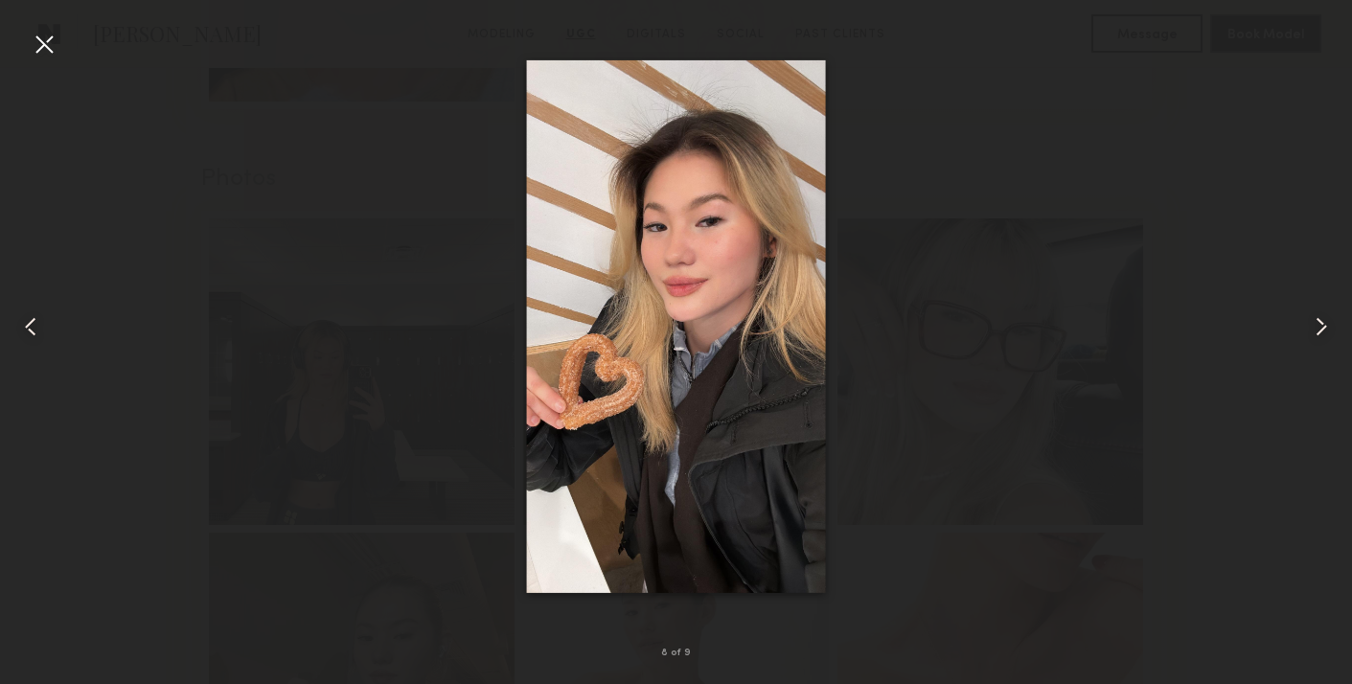
click at [1322, 318] on common-icon at bounding box center [1321, 327] width 31 height 31
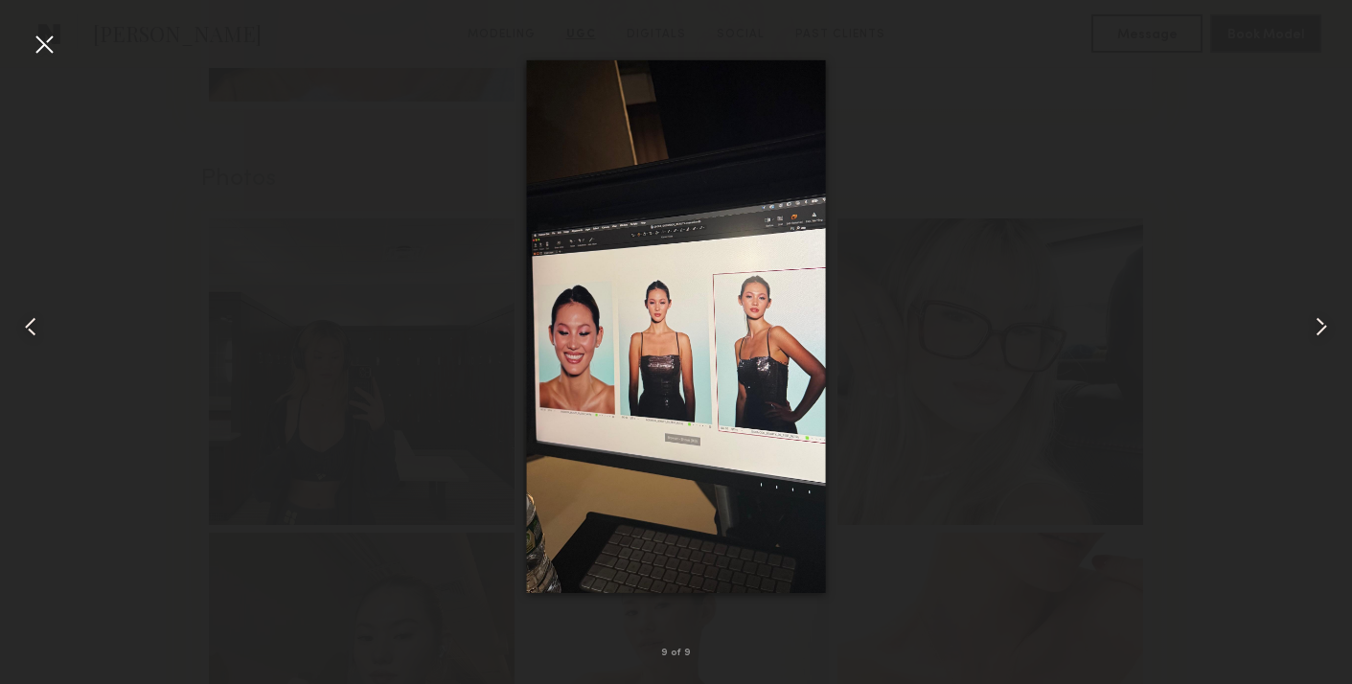
click at [1322, 318] on common-icon at bounding box center [1321, 327] width 31 height 31
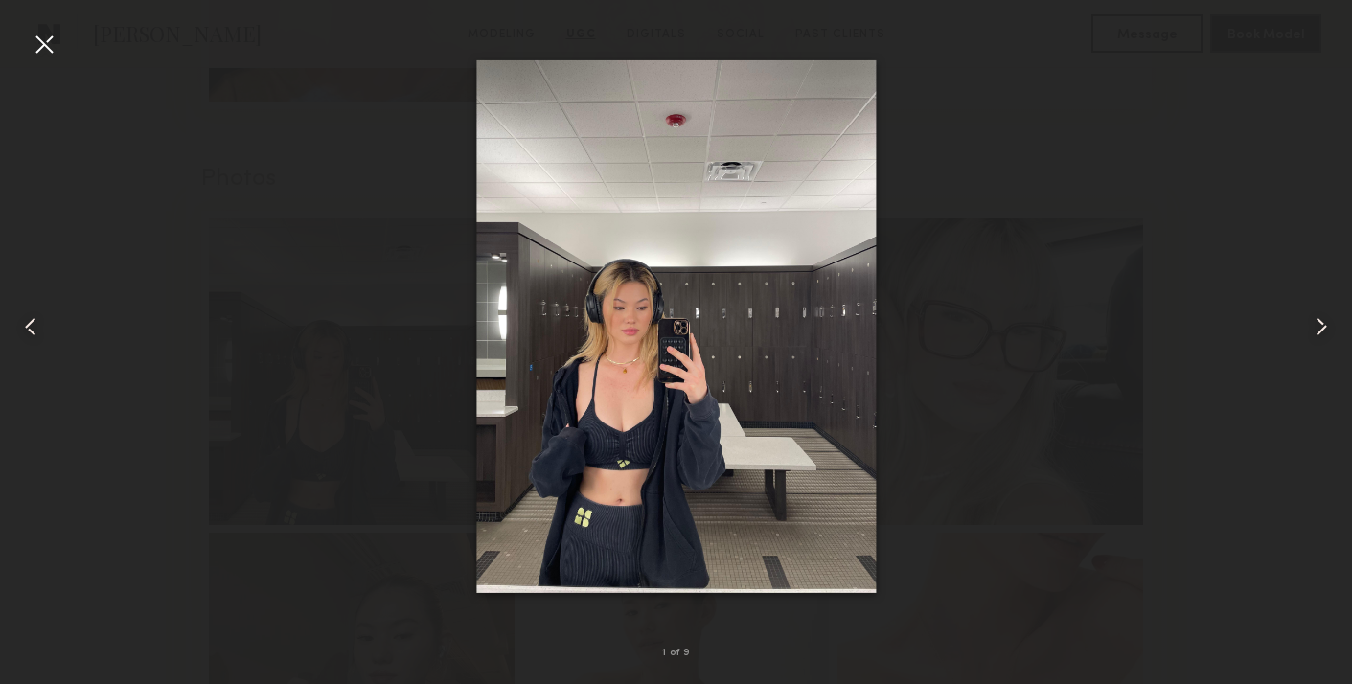
click at [1322, 318] on common-icon at bounding box center [1321, 327] width 31 height 31
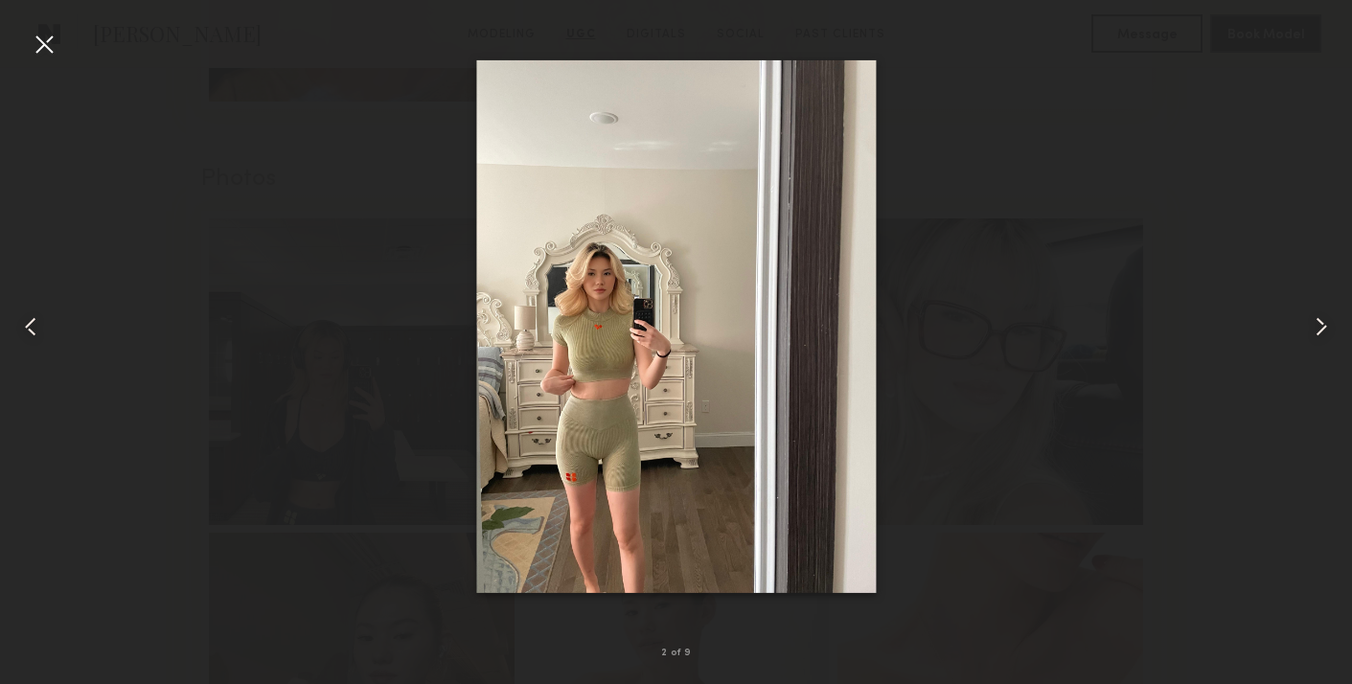
click at [1322, 318] on common-icon at bounding box center [1321, 327] width 31 height 31
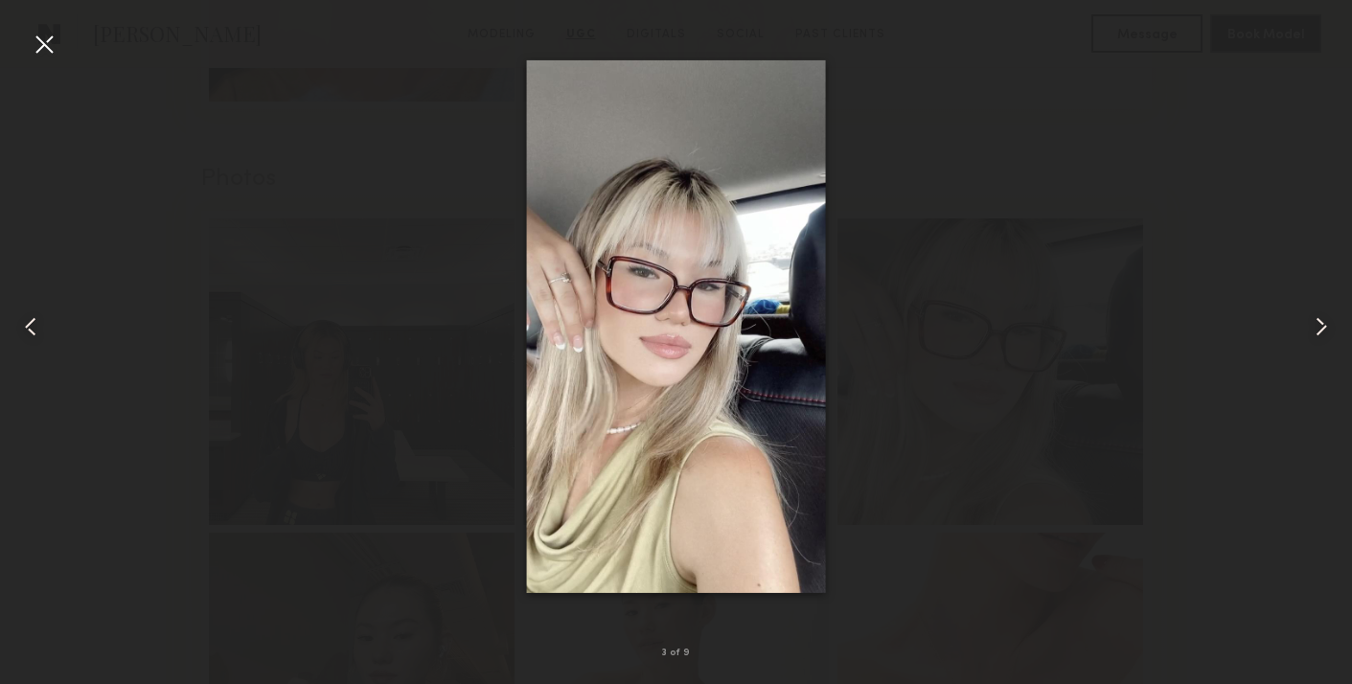
click at [48, 46] on div at bounding box center [44, 44] width 31 height 31
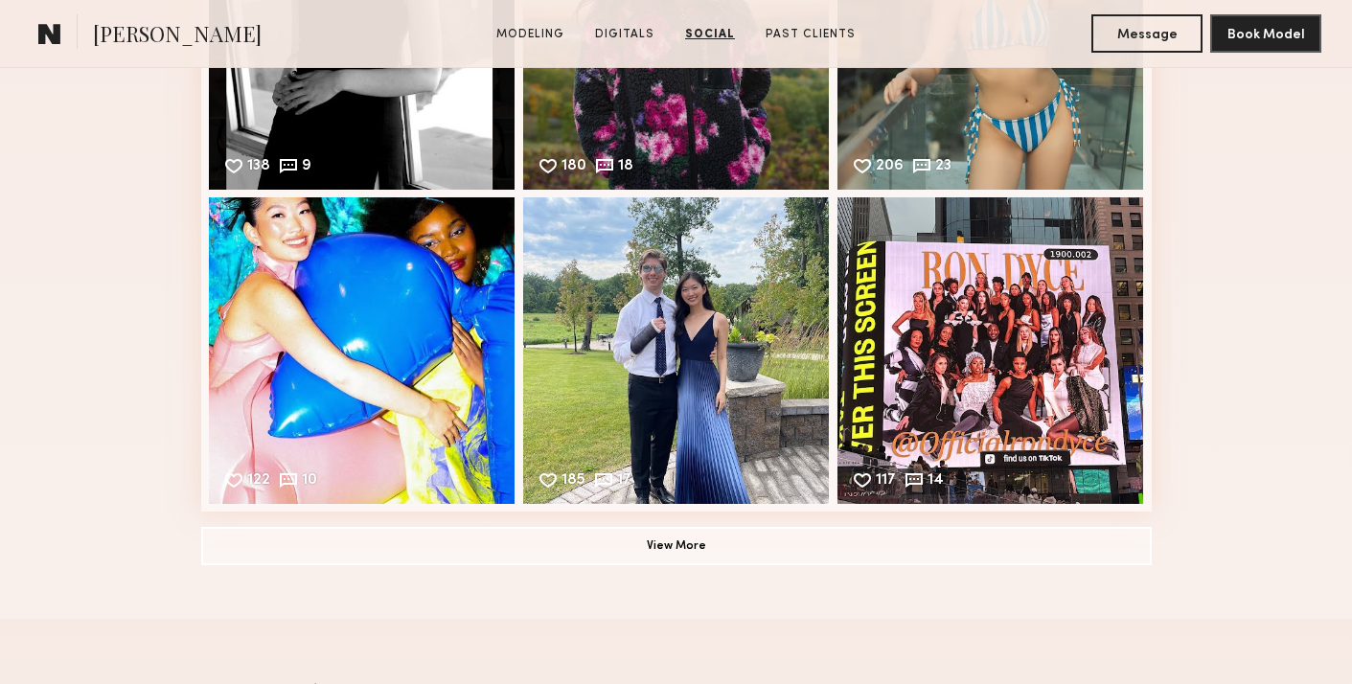
scroll to position [3295, 0]
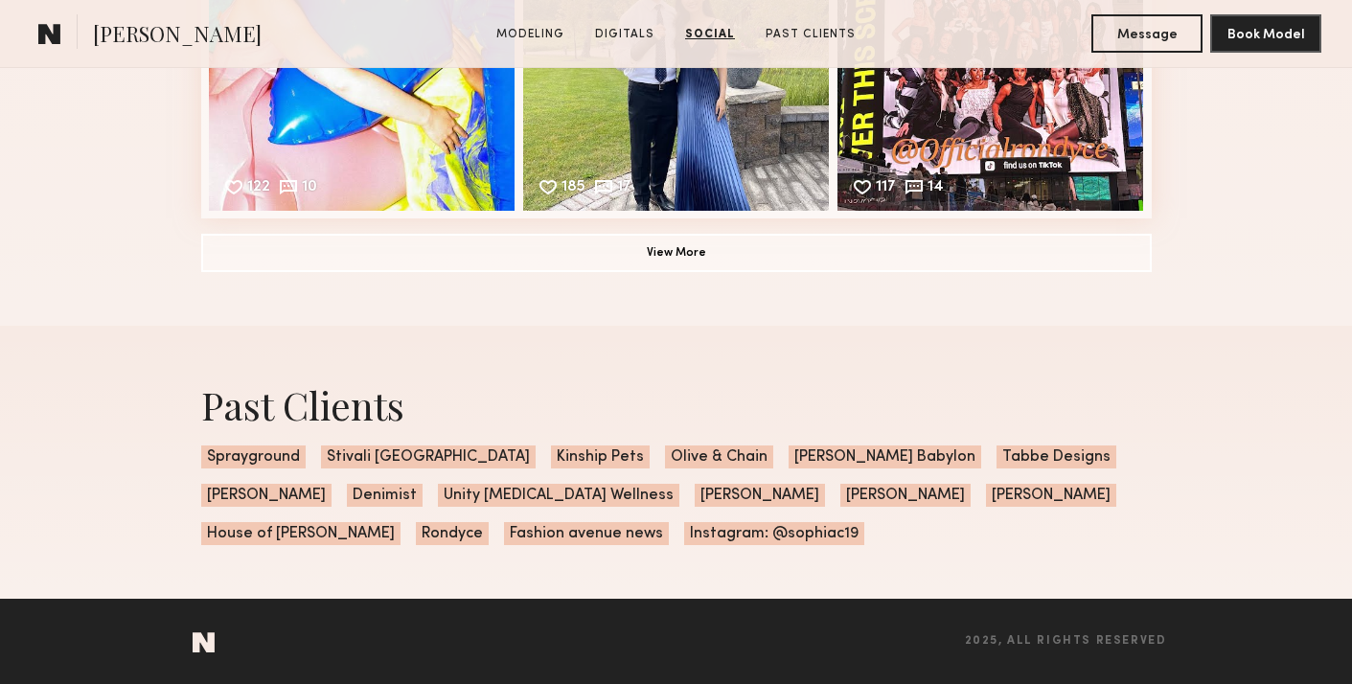
click at [684, 527] on span "Instagram: @sophiac19" at bounding box center [774, 533] width 180 height 23
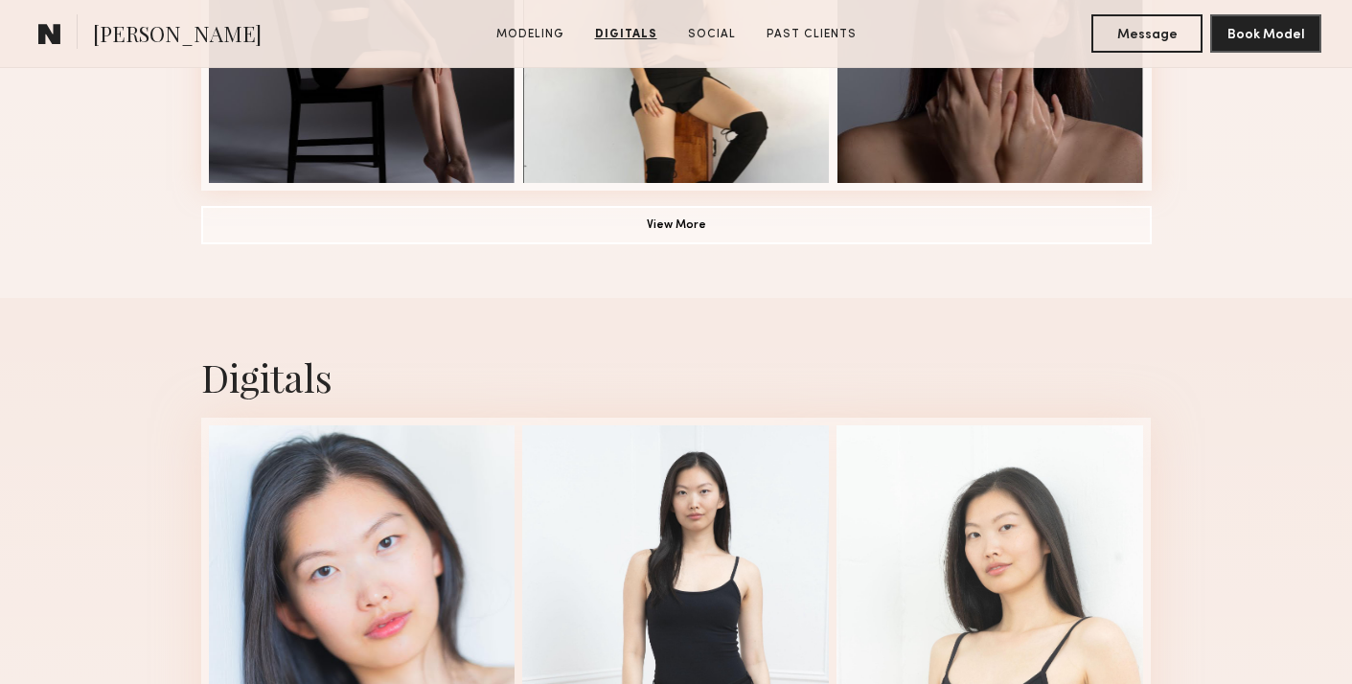
scroll to position [1033, 0]
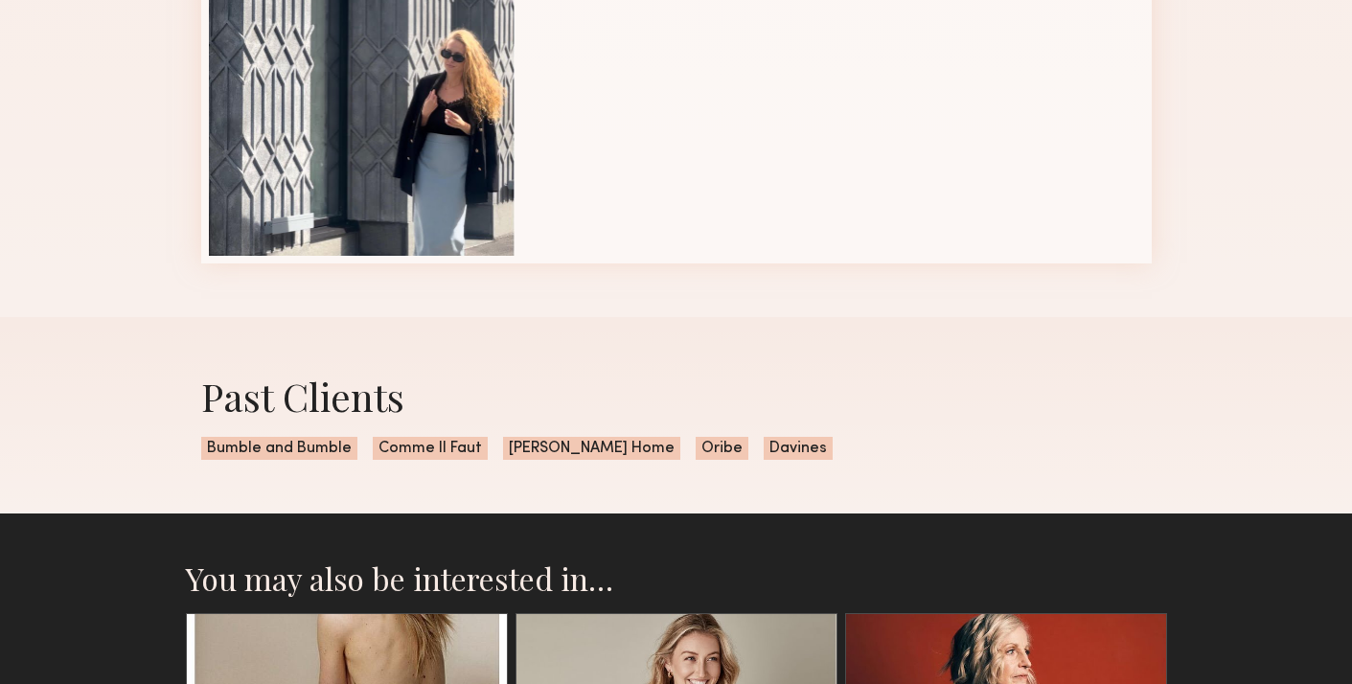
scroll to position [1310, 0]
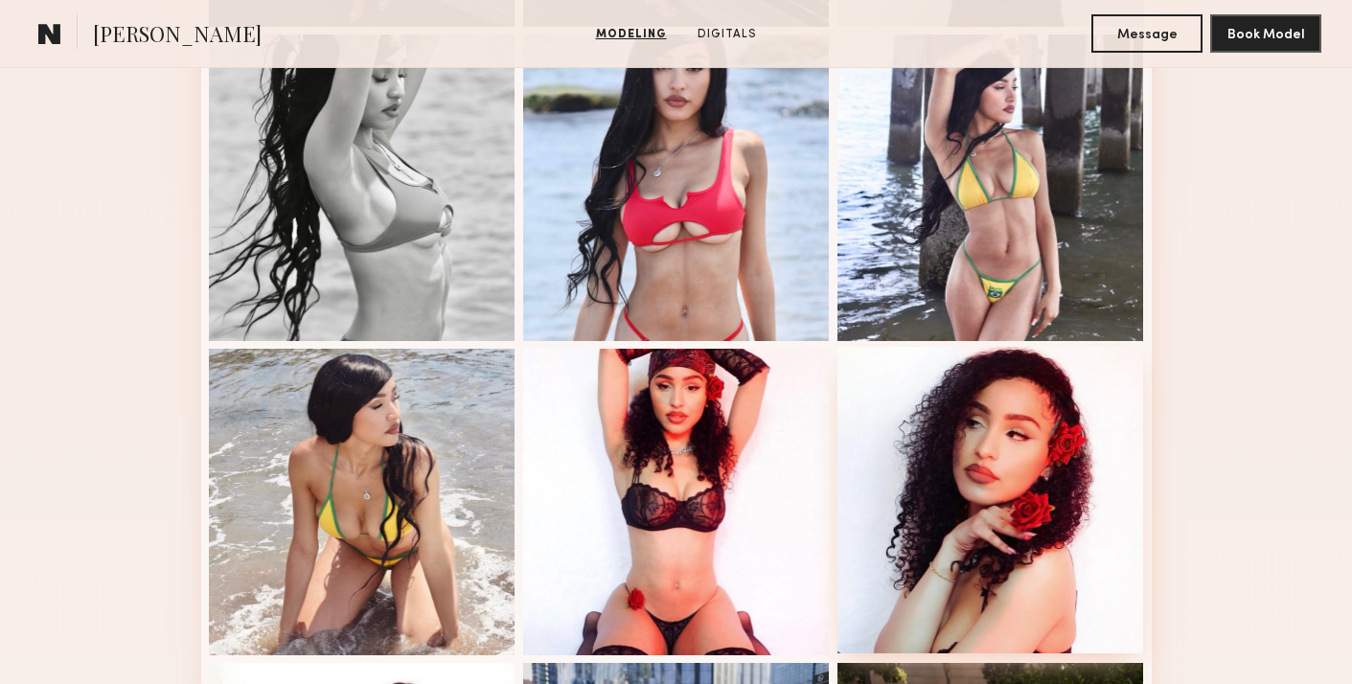
scroll to position [206, 0]
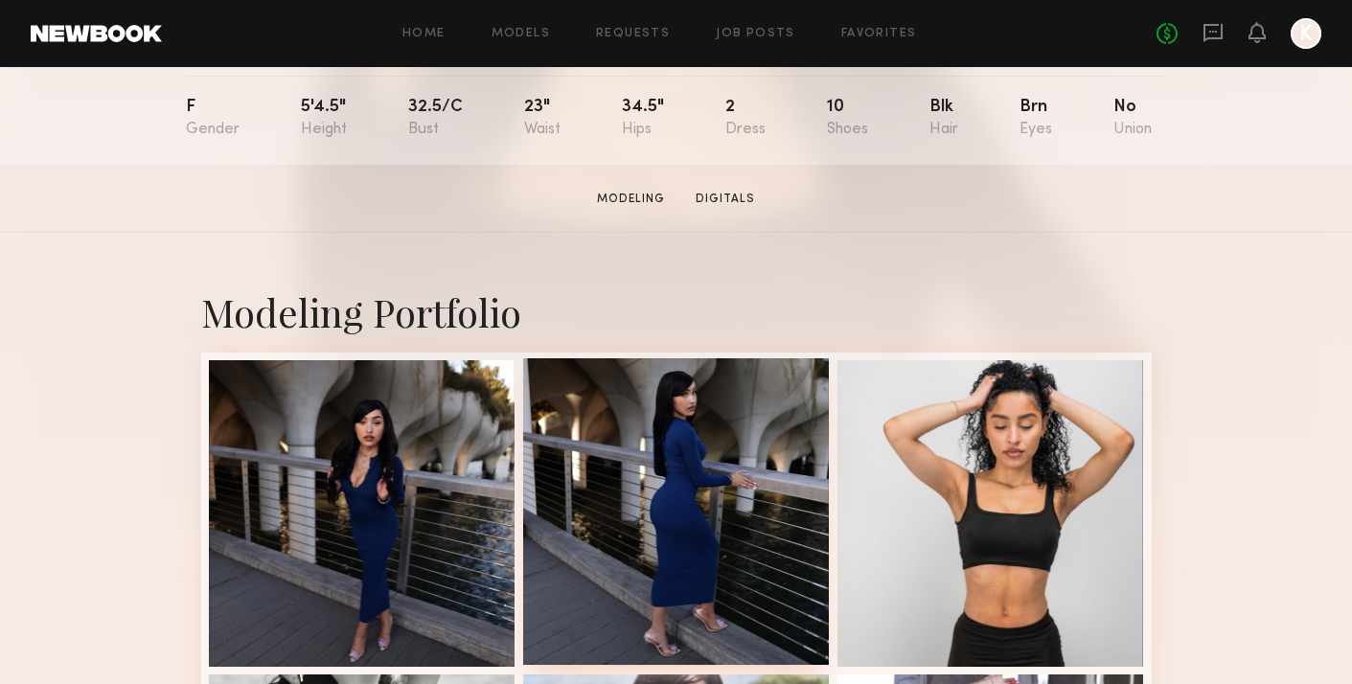
click at [778, 381] on div at bounding box center [676, 511] width 307 height 307
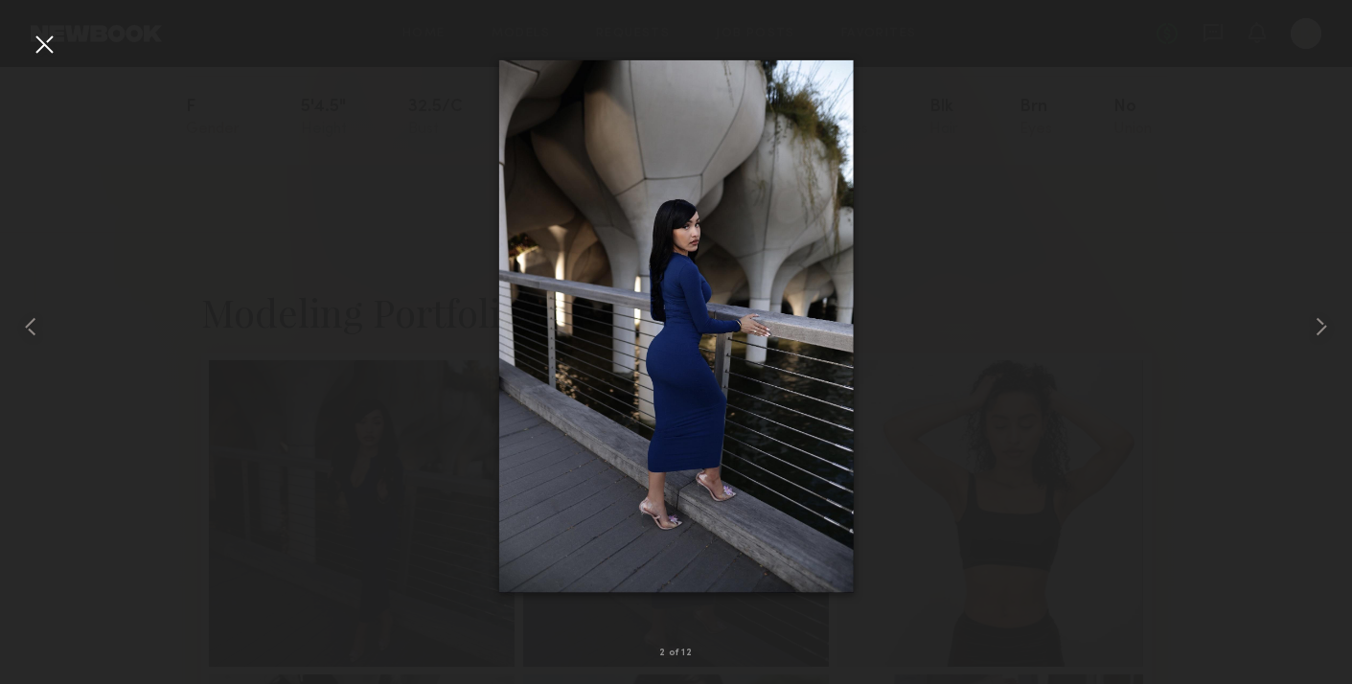
click at [1296, 328] on div at bounding box center [676, 327] width 1352 height 592
click at [1302, 328] on div at bounding box center [1326, 327] width 54 height 592
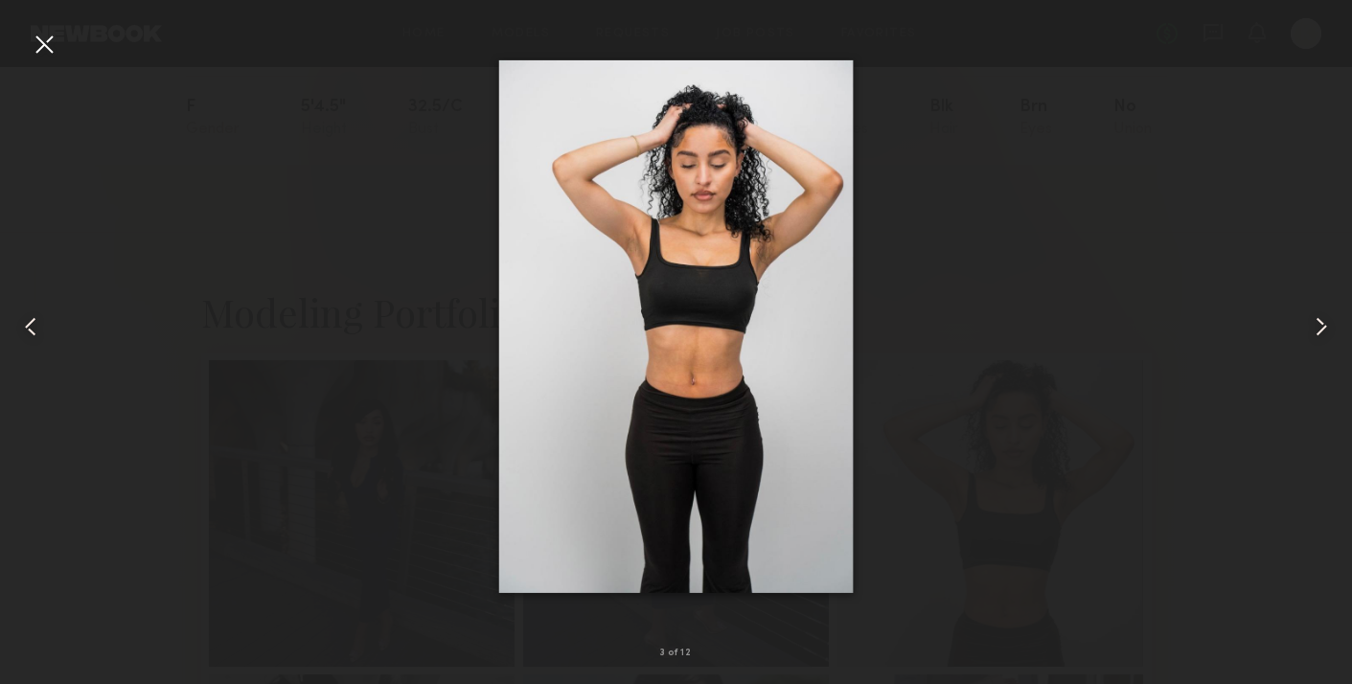
click at [1302, 328] on div at bounding box center [1326, 327] width 54 height 592
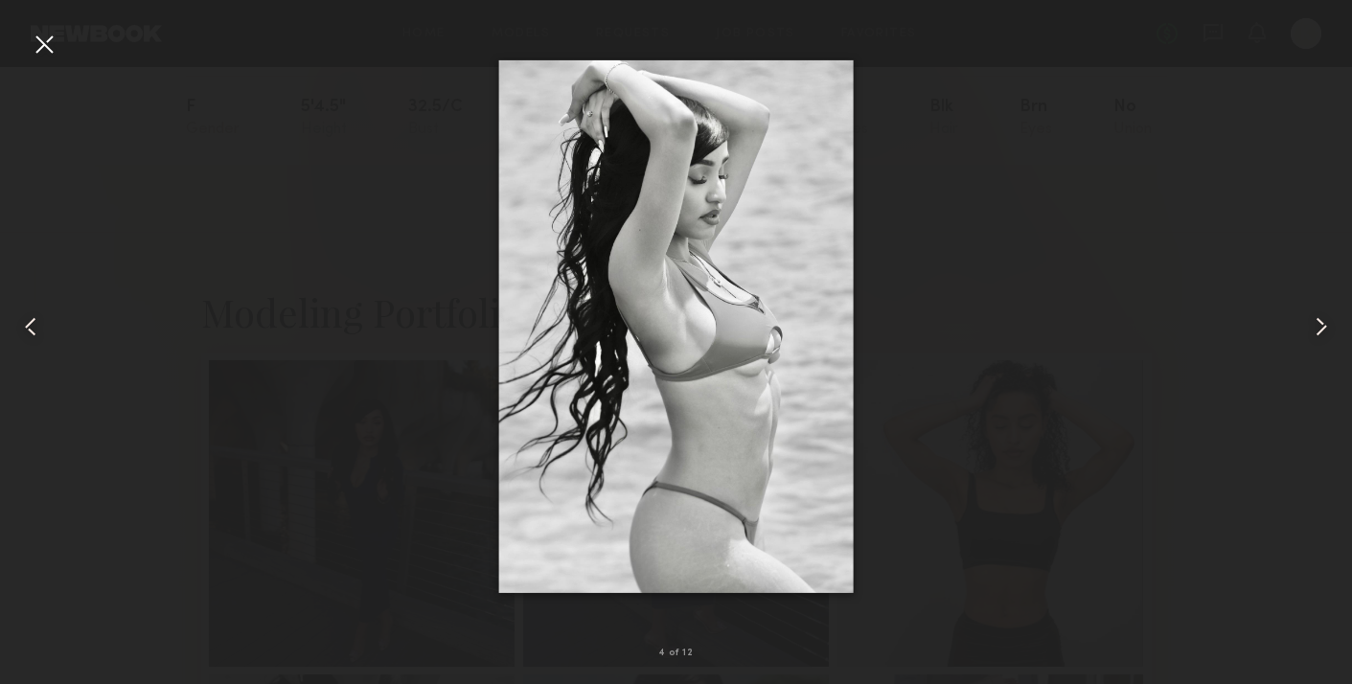
click at [1302, 328] on div at bounding box center [1326, 327] width 54 height 592
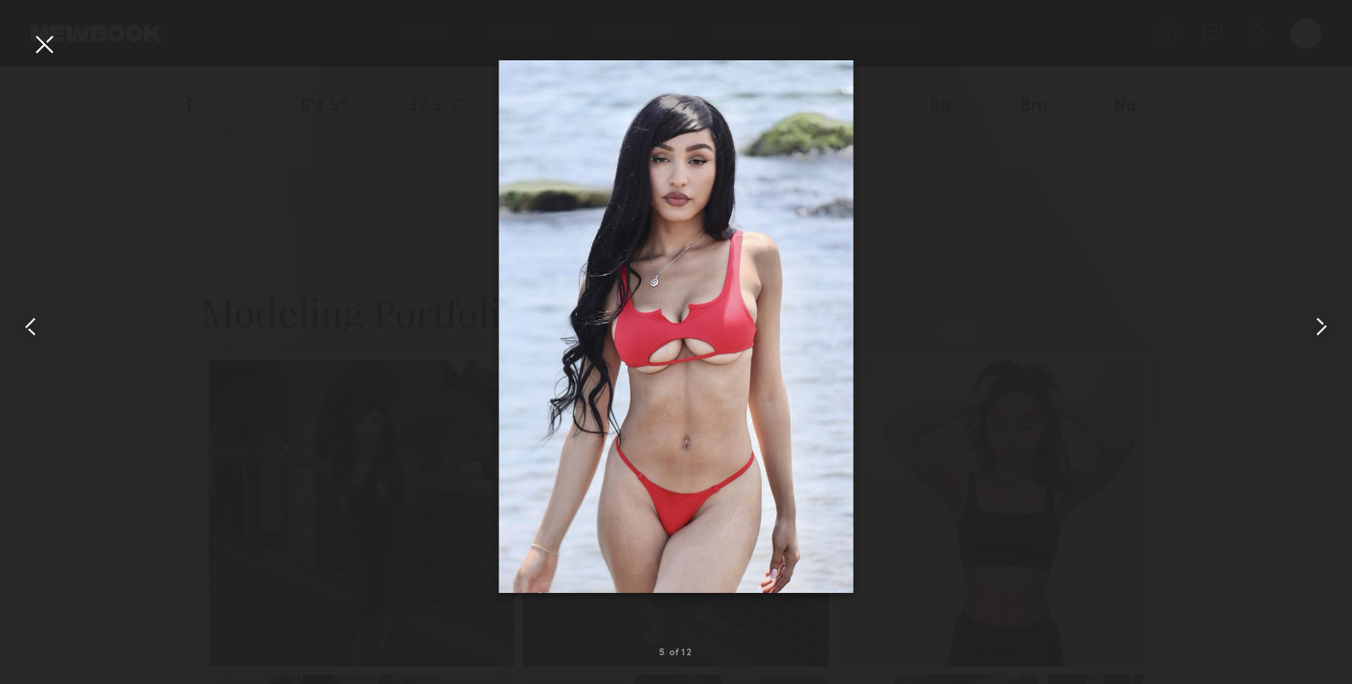
click at [1302, 328] on div at bounding box center [1326, 327] width 54 height 592
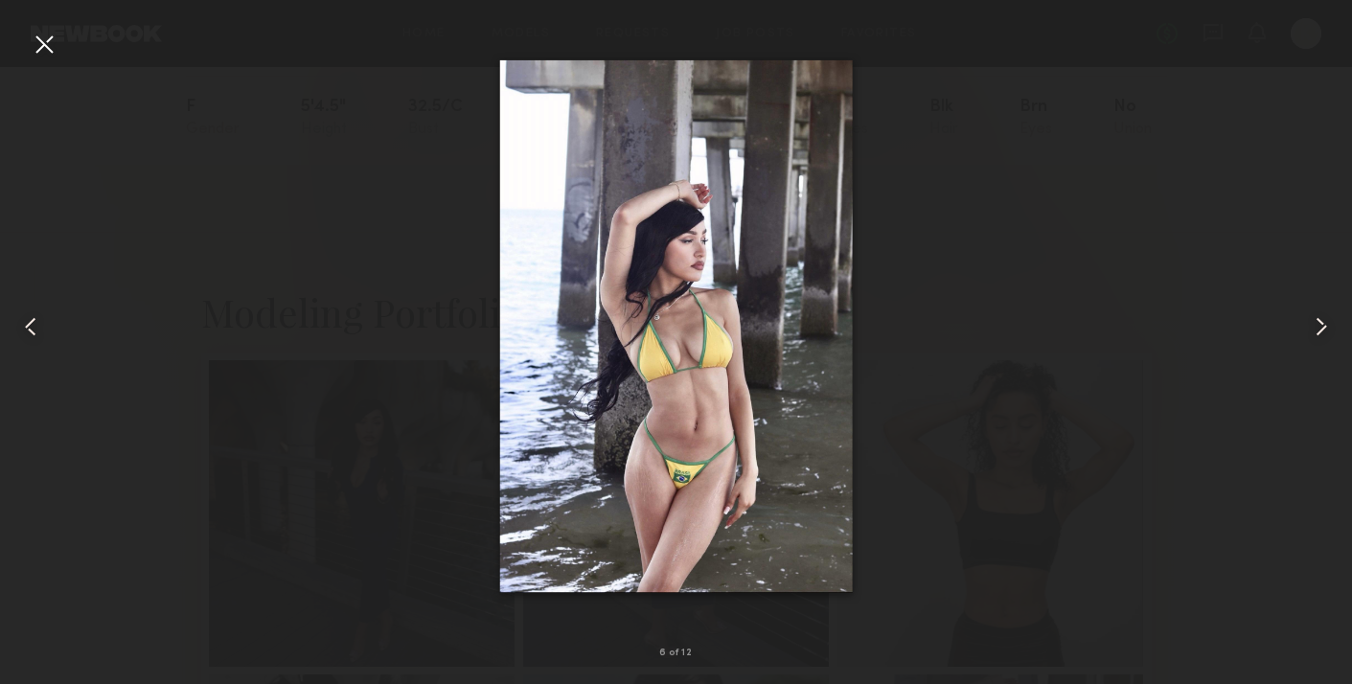
click at [1302, 328] on div at bounding box center [1326, 327] width 54 height 592
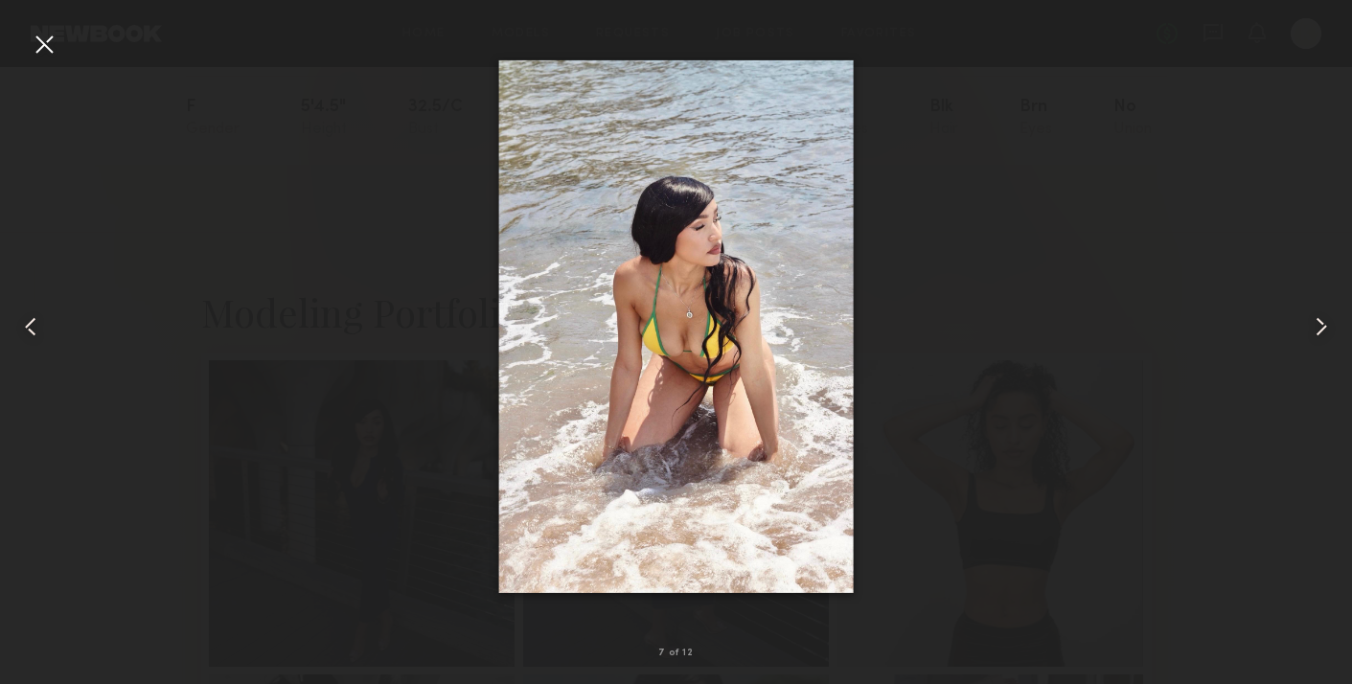
click at [44, 34] on div at bounding box center [44, 44] width 31 height 31
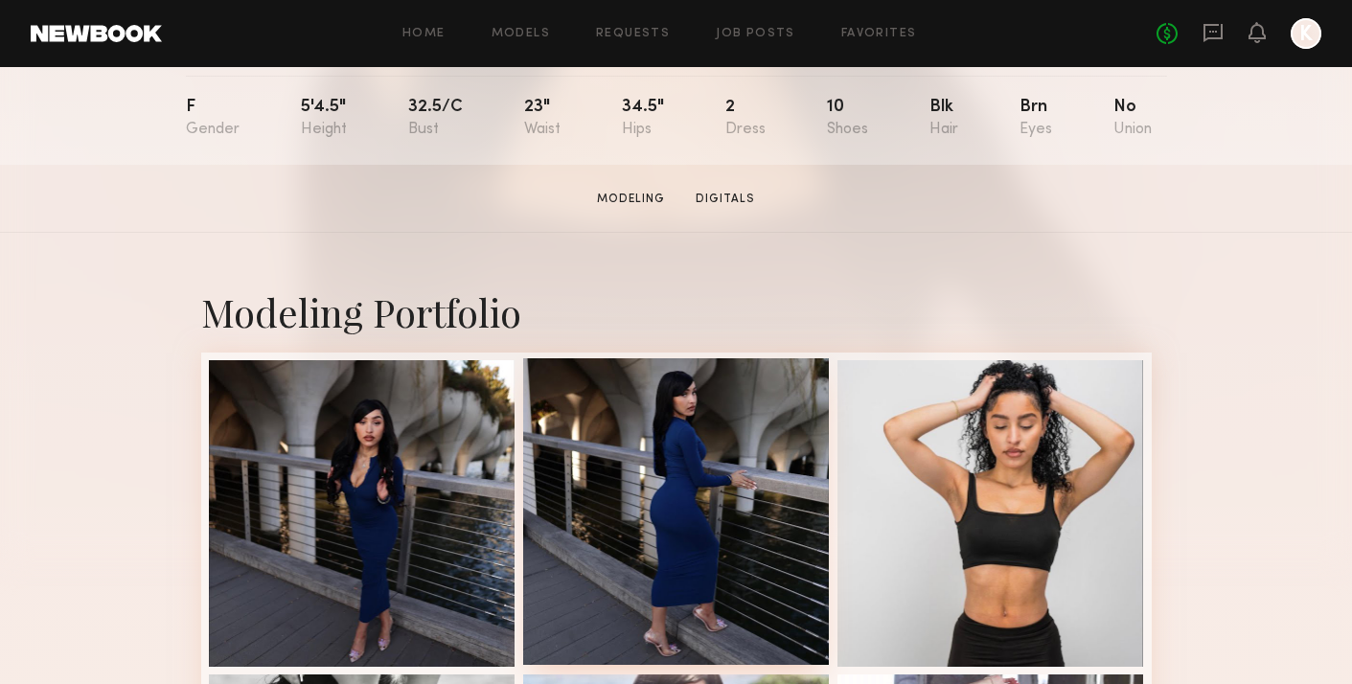
click at [713, 524] on div at bounding box center [676, 511] width 307 height 307
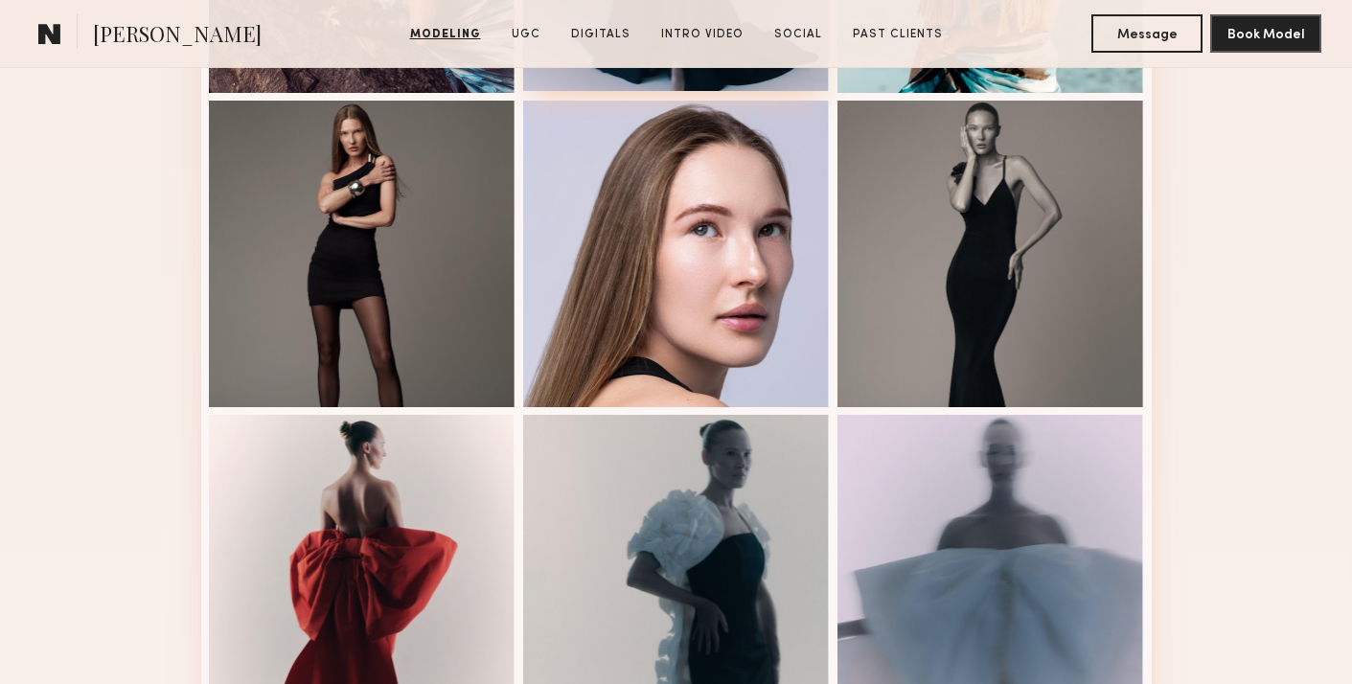
scroll to position [1265, 0]
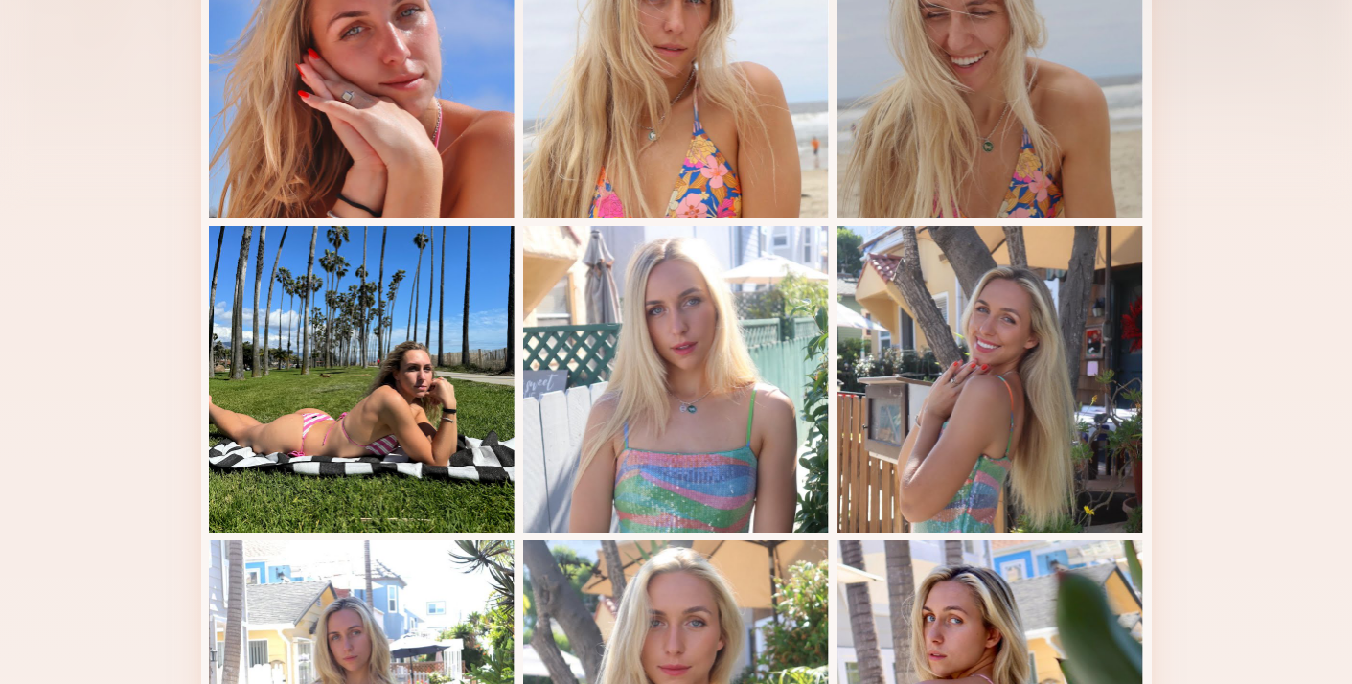
scroll to position [650, 0]
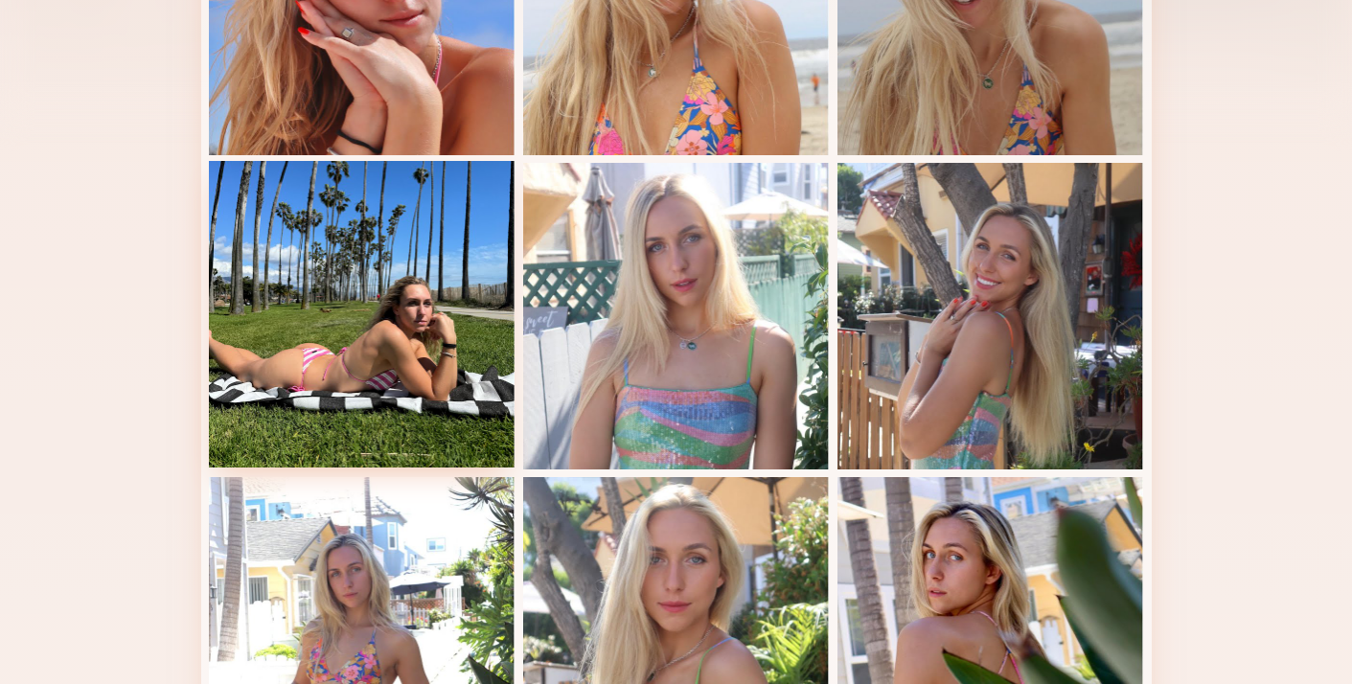
click at [401, 346] on div at bounding box center [362, 314] width 307 height 307
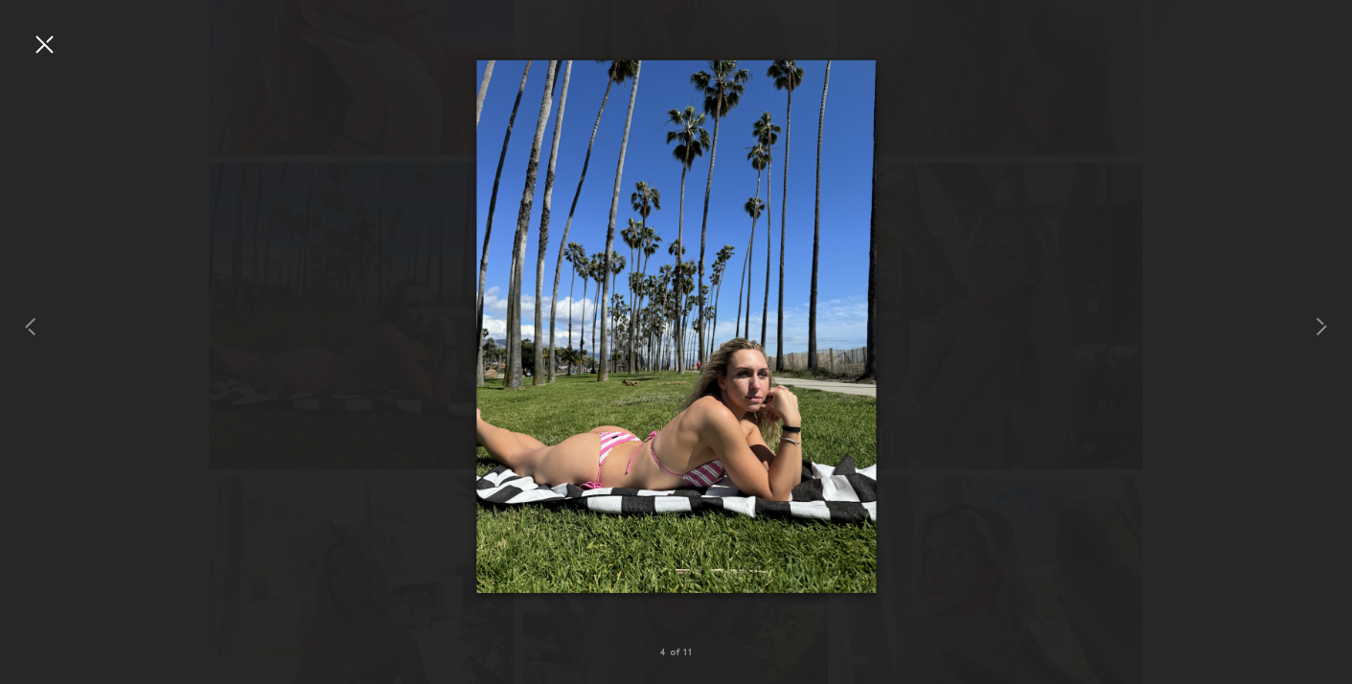
click at [256, 362] on div at bounding box center [676, 327] width 1352 height 592
click at [36, 46] on div at bounding box center [44, 44] width 31 height 31
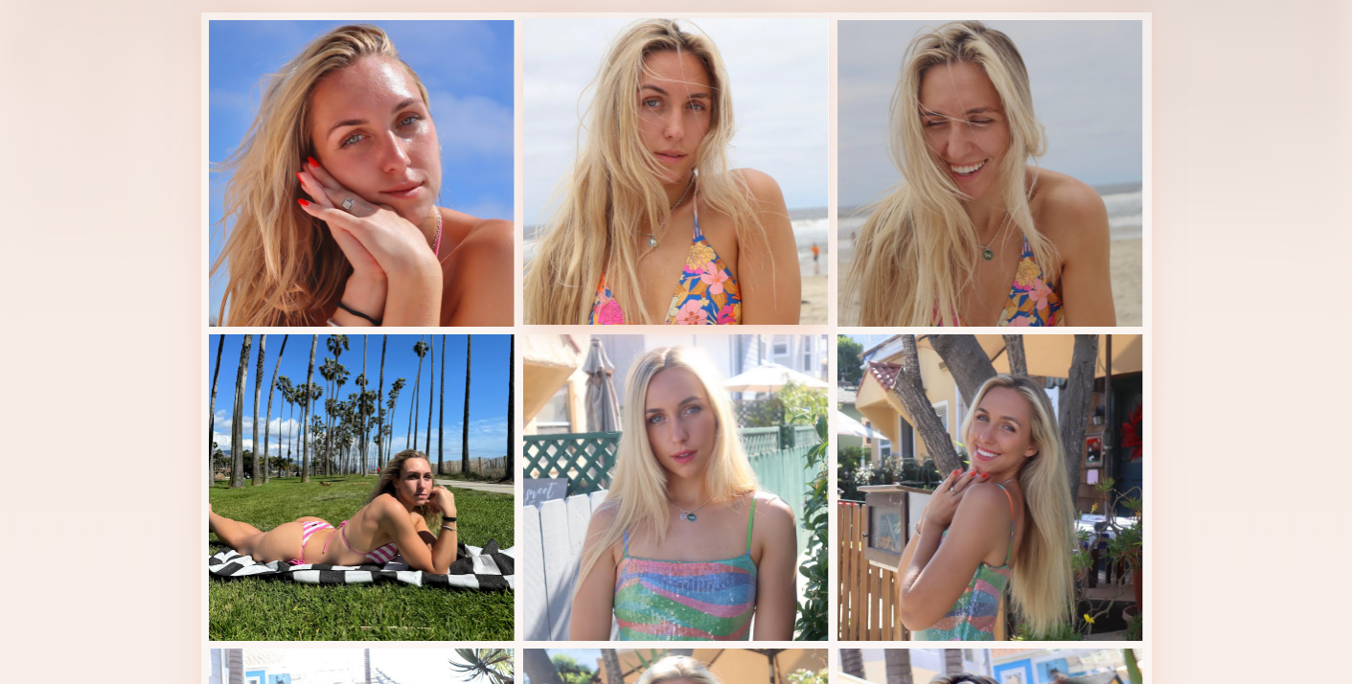
scroll to position [0, 0]
